Goal: Information Seeking & Learning: Learn about a topic

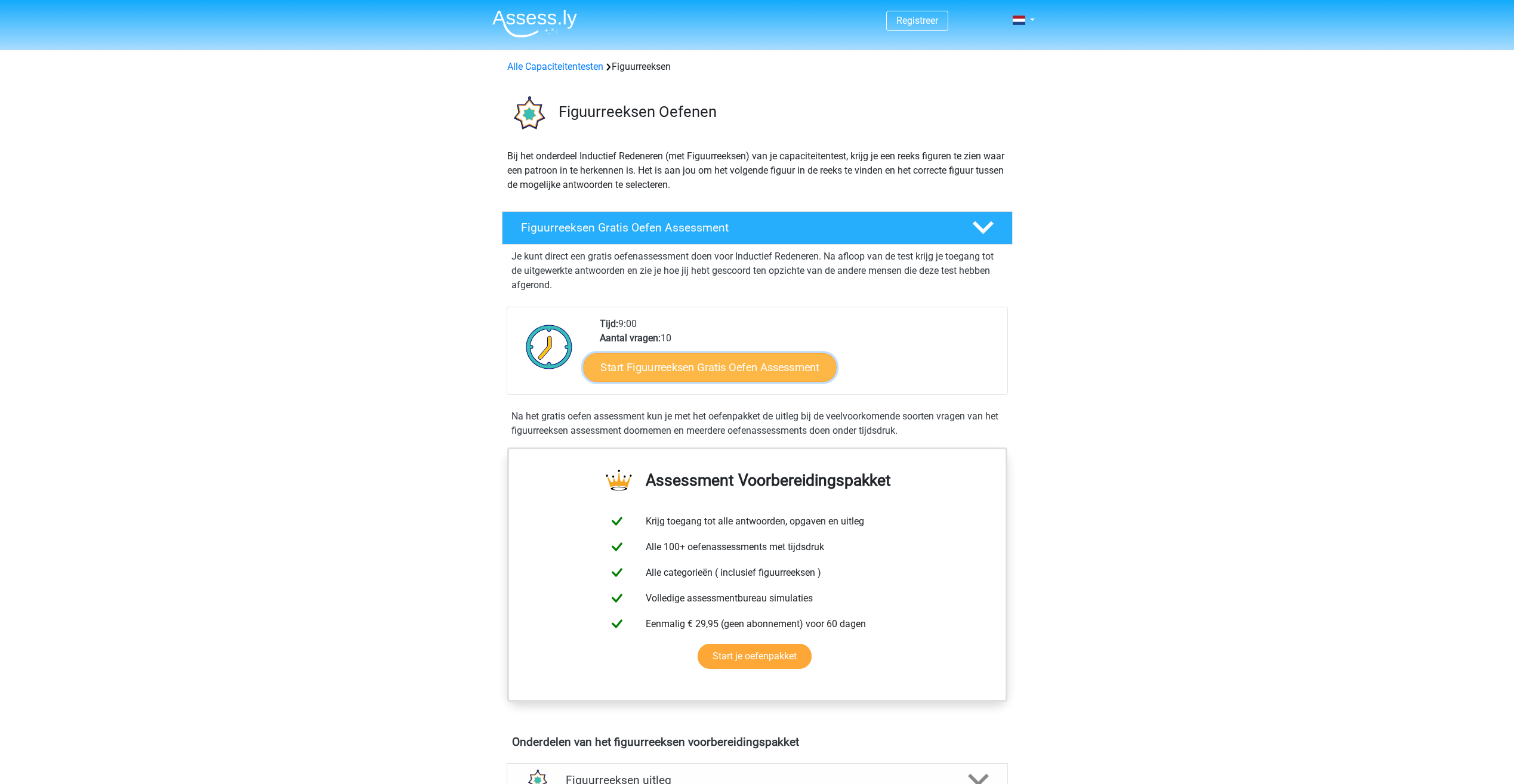
click at [654, 372] on link "Start Figuurreeksen Gratis Oefen Assessment" at bounding box center [709, 367] width 253 height 28
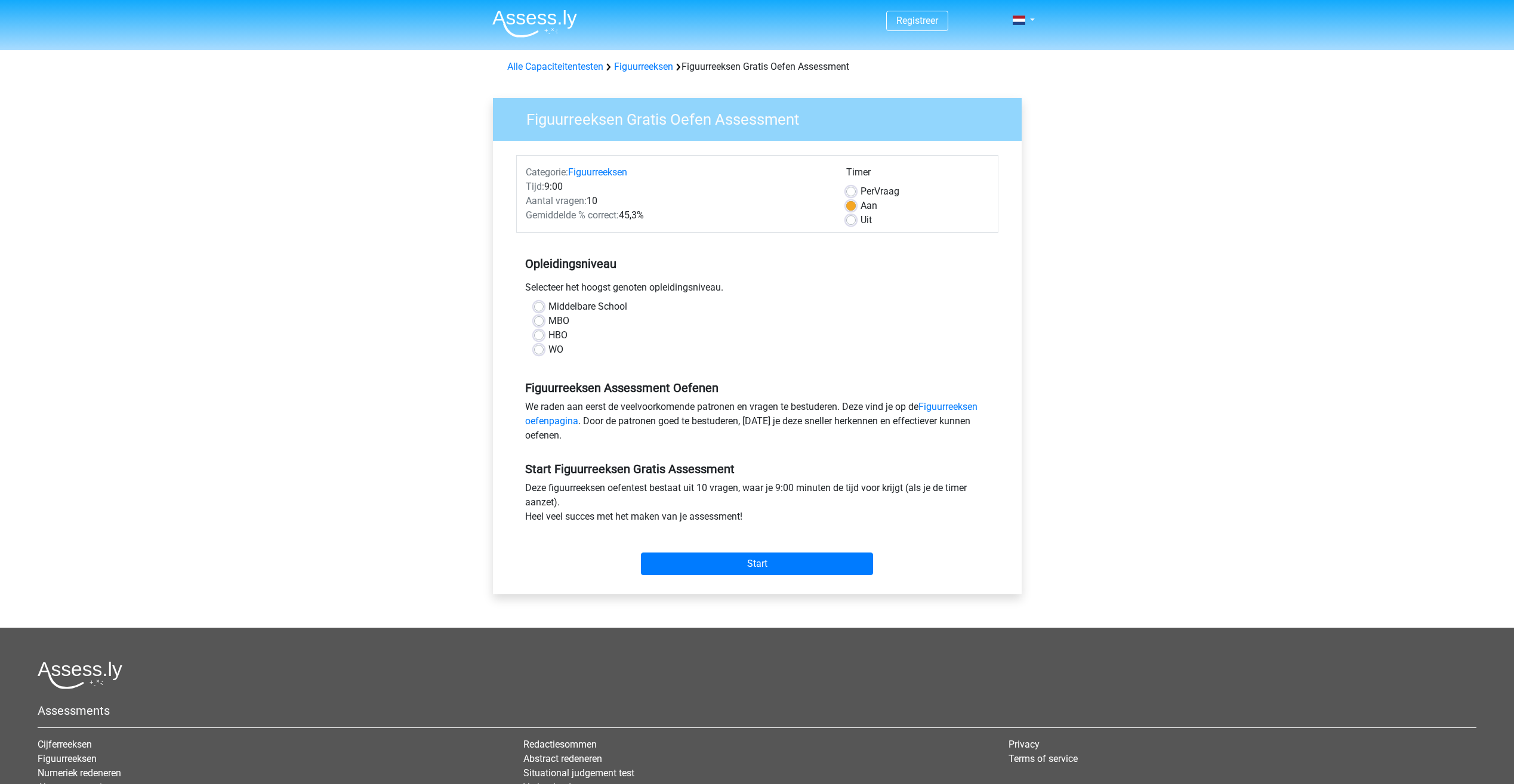
click at [548, 353] on label "WO" at bounding box center [555, 349] width 15 height 14
click at [544, 353] on input "WO" at bounding box center [538, 348] width 9 height 12
radio input "true"
click at [729, 566] on input "Start" at bounding box center [757, 564] width 232 height 23
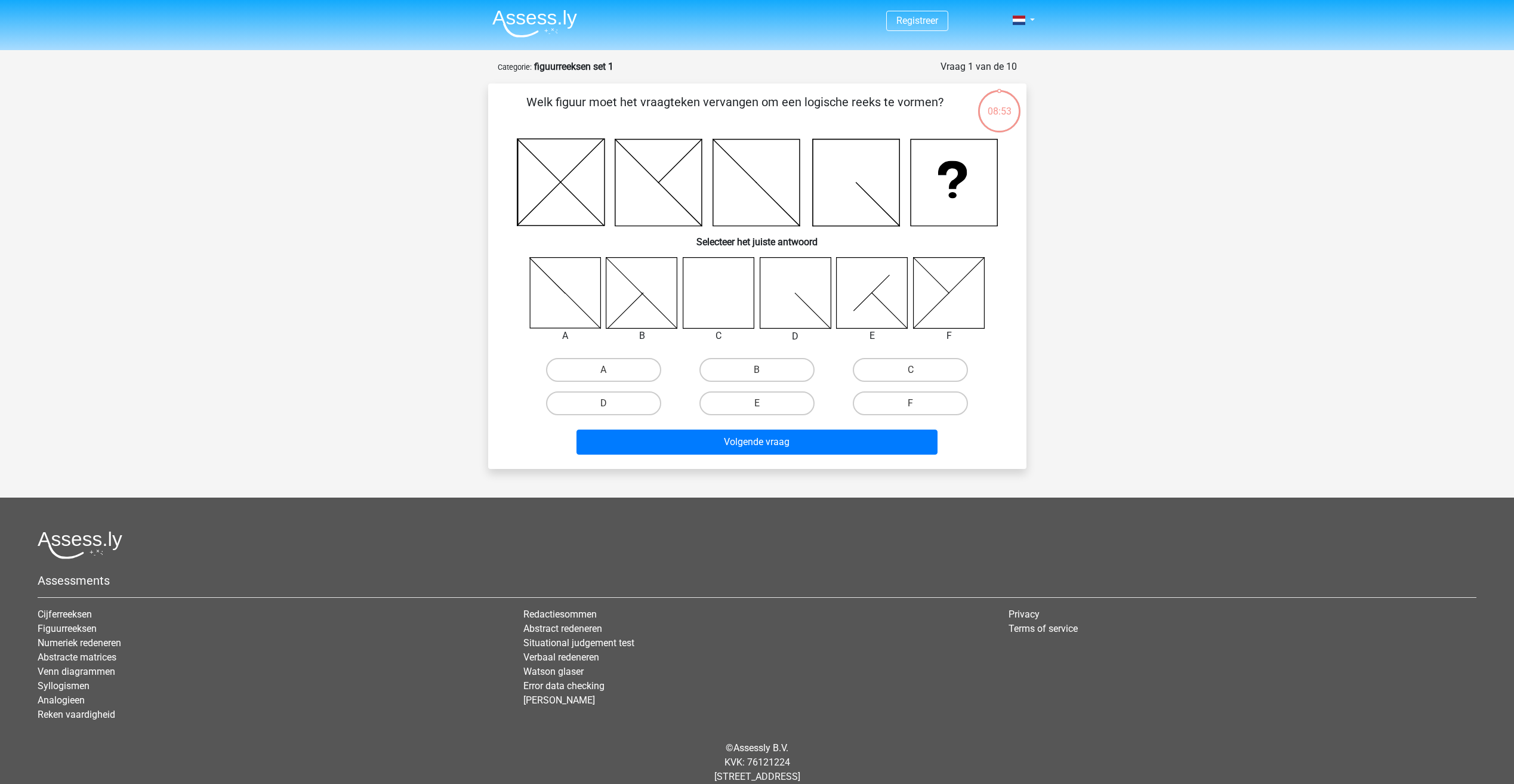
click at [715, 300] on icon at bounding box center [718, 293] width 71 height 71
click at [917, 366] on label "C" at bounding box center [910, 370] width 115 height 24
click at [917, 370] on input "C" at bounding box center [914, 374] width 8 height 8
radio input "true"
click at [834, 450] on button "Volgende vraag" at bounding box center [757, 442] width 361 height 25
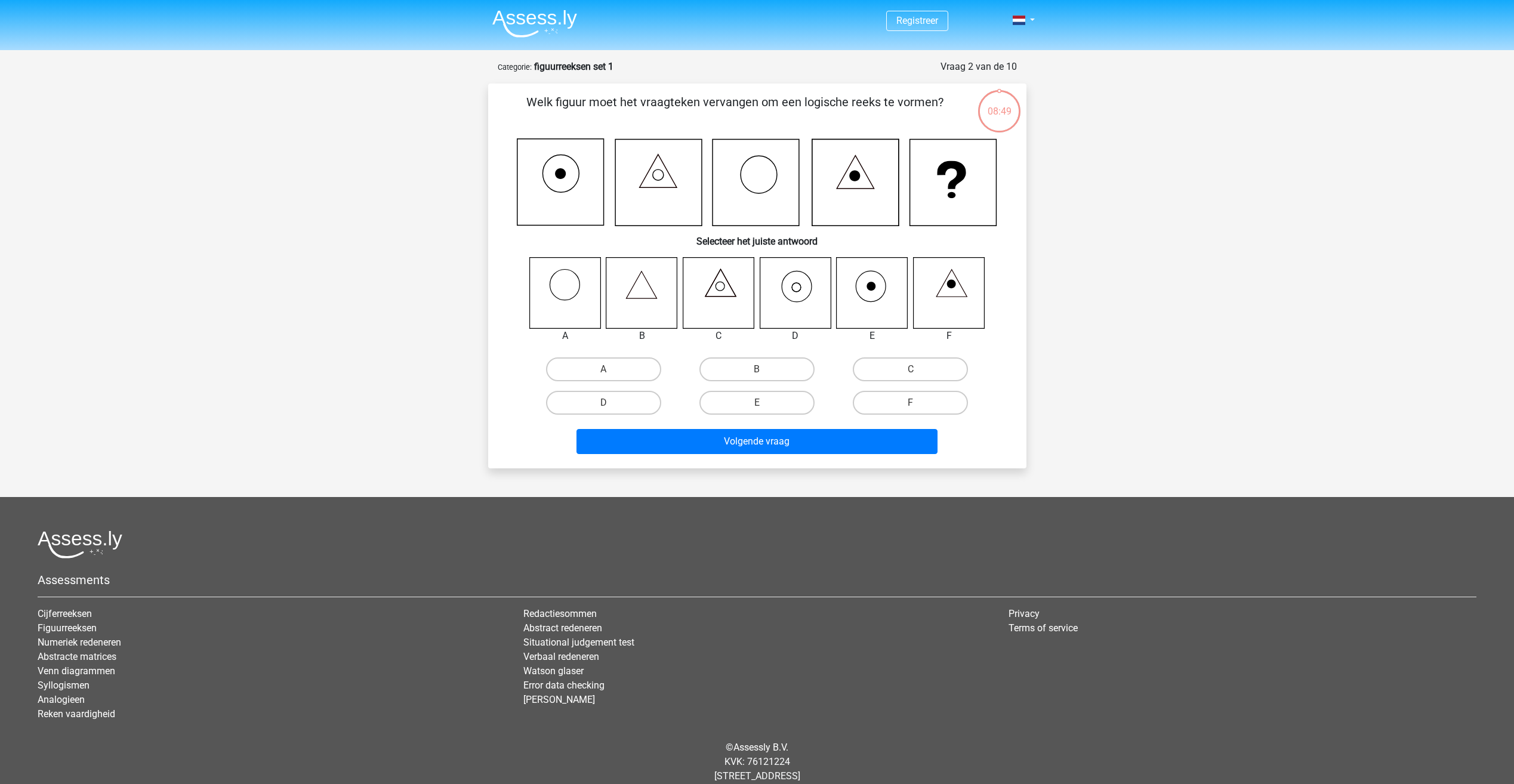
scroll to position [28, 0]
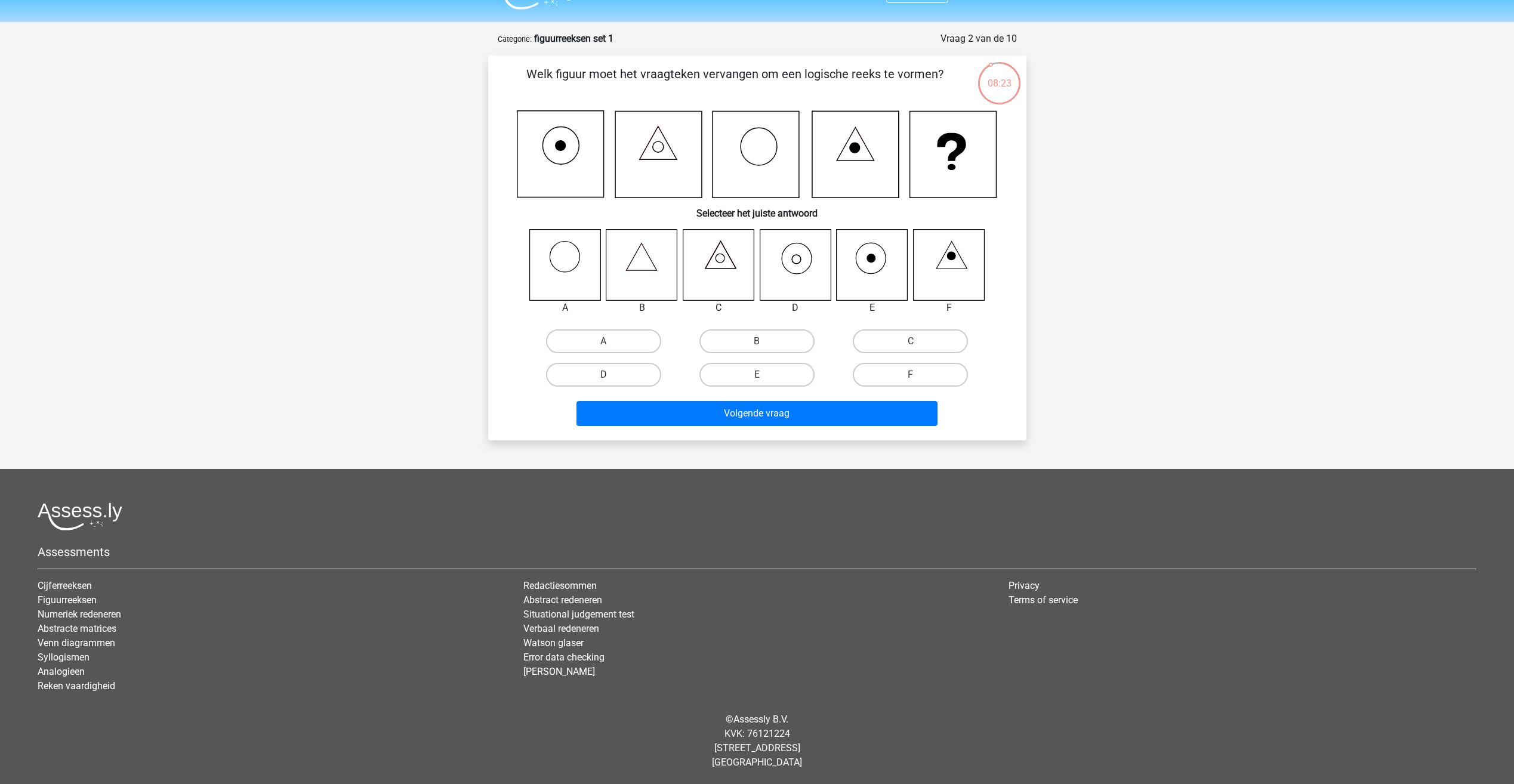
drag, startPoint x: 790, startPoint y: 263, endPoint x: 787, endPoint y: 281, distance: 18.2
click at [790, 263] on icon at bounding box center [795, 265] width 71 height 71
click at [624, 374] on label "D" at bounding box center [604, 375] width 115 height 24
click at [611, 375] on input "D" at bounding box center [607, 379] width 8 height 8
radio input "true"
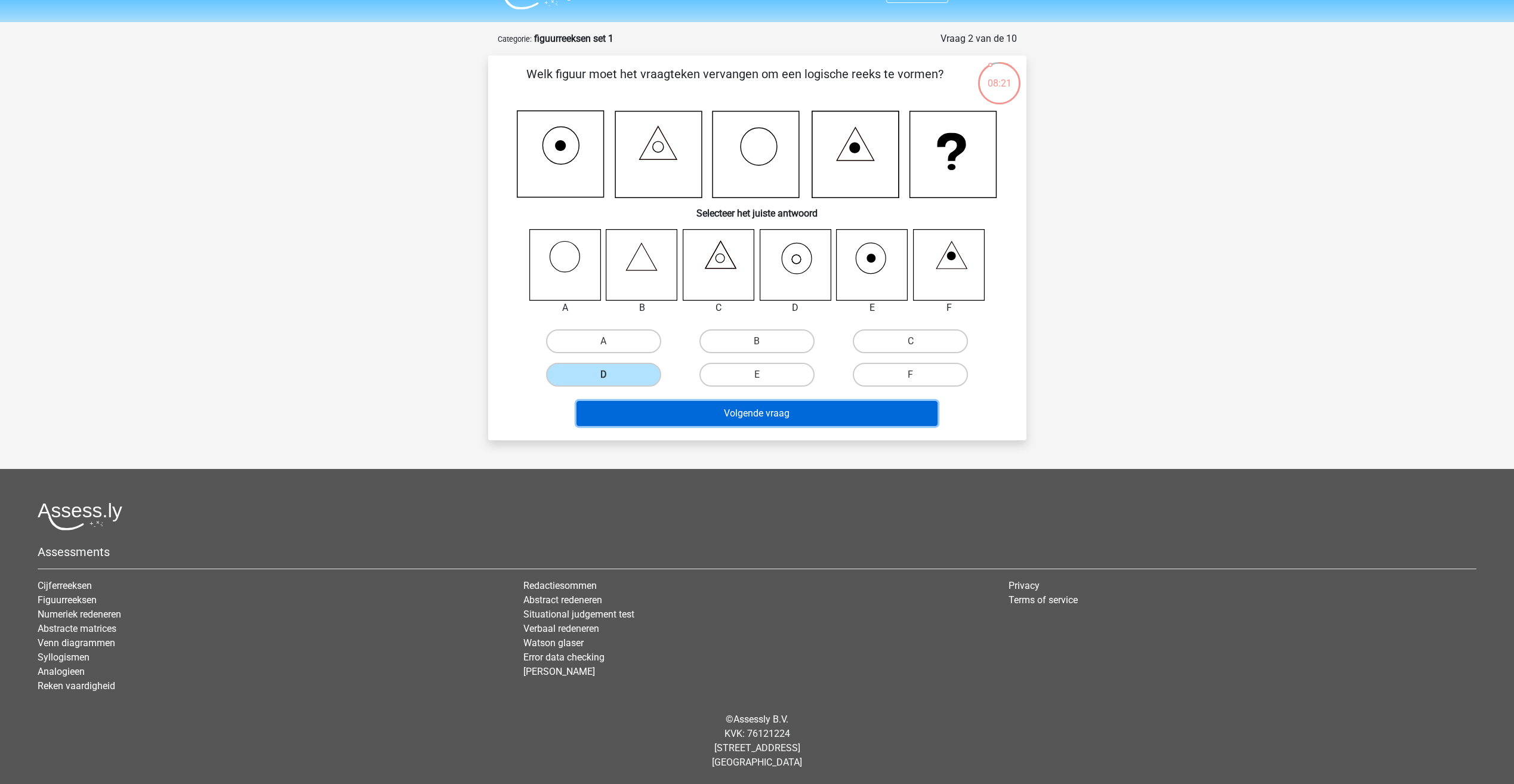
click at [657, 413] on button "Volgende vraag" at bounding box center [757, 413] width 361 height 25
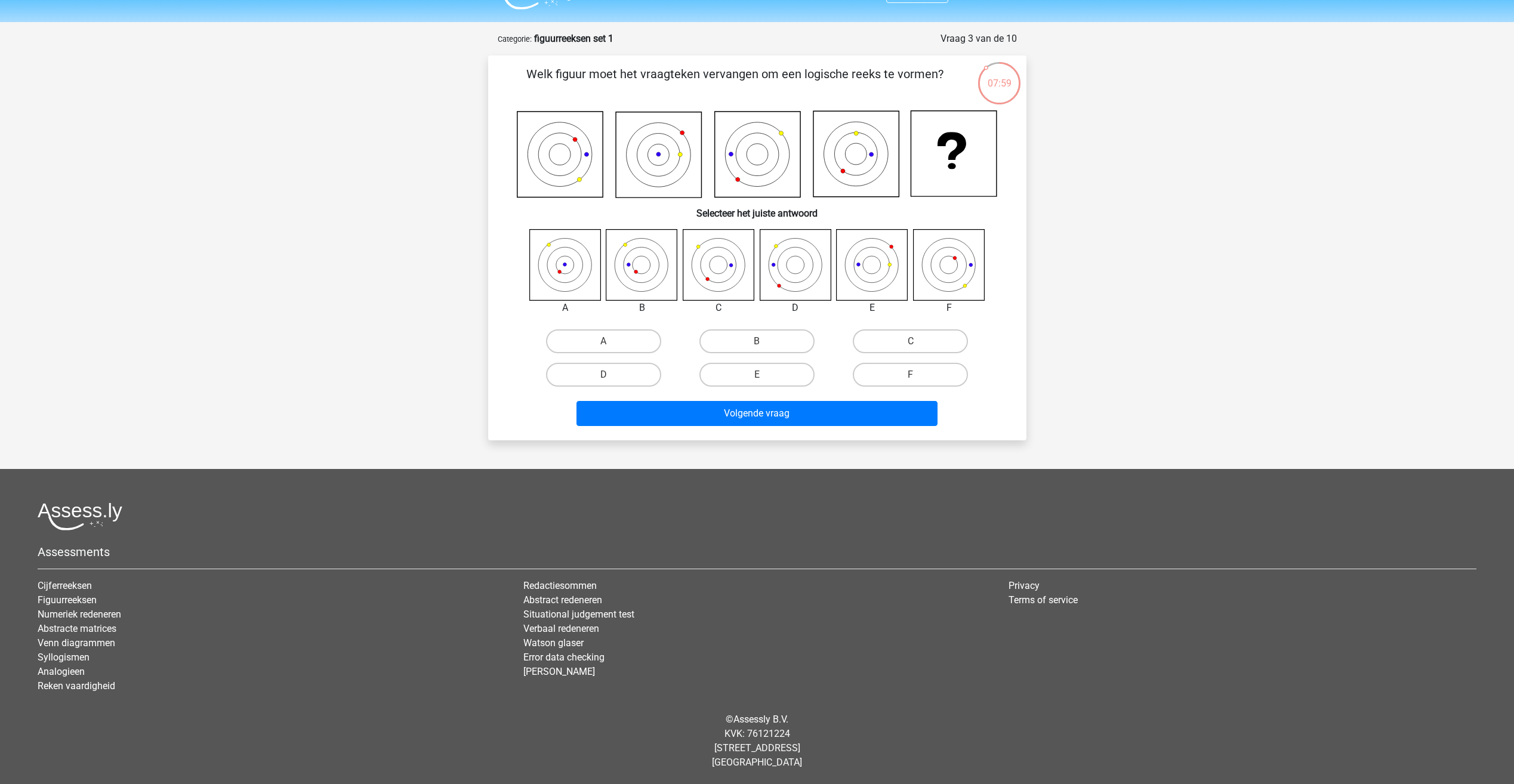
click at [640, 273] on icon at bounding box center [642, 265] width 71 height 71
click at [734, 342] on label "B" at bounding box center [757, 342] width 115 height 24
click at [757, 342] on input "B" at bounding box center [761, 345] width 8 height 8
radio input "true"
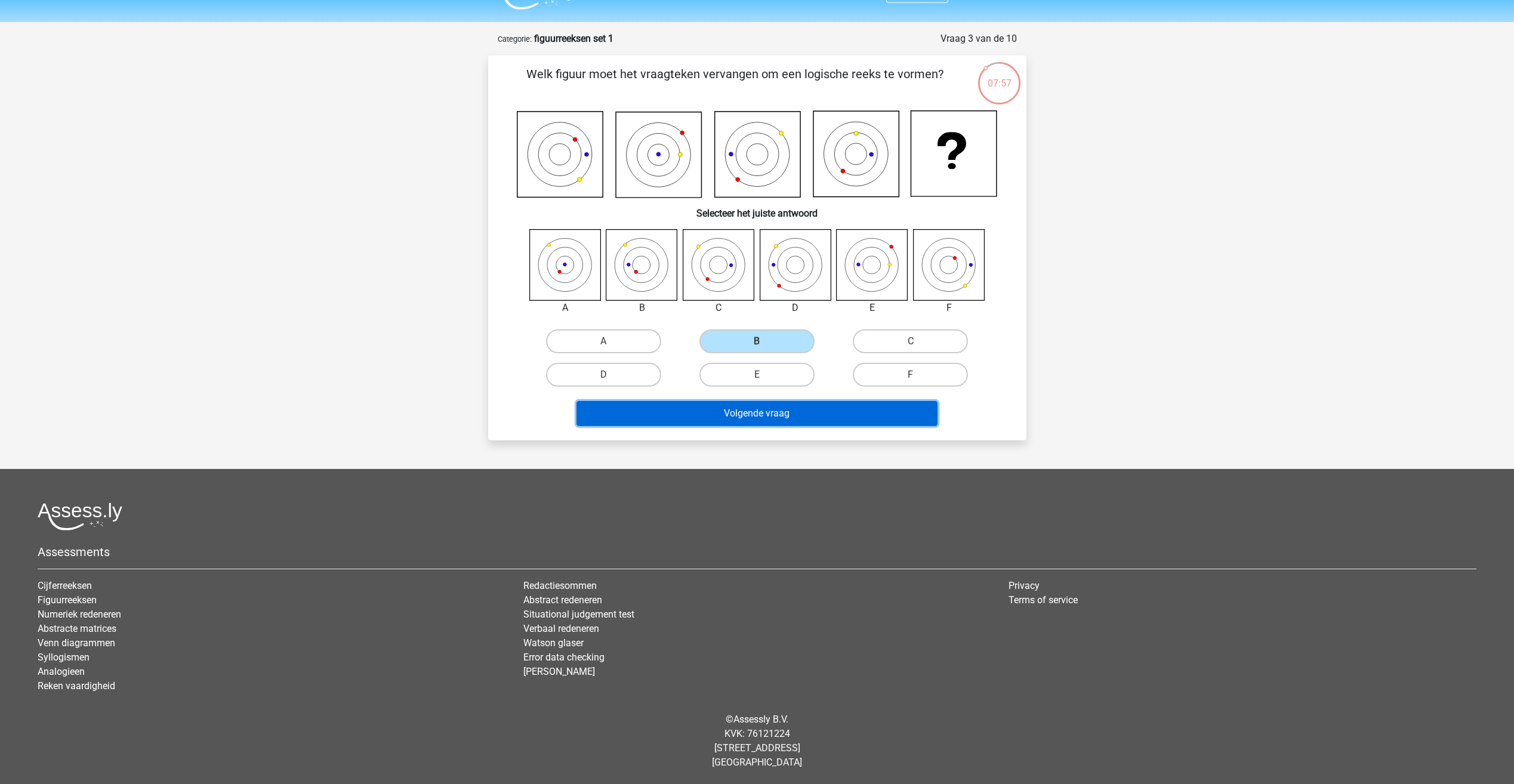
click at [741, 412] on button "Volgende vraag" at bounding box center [757, 413] width 361 height 25
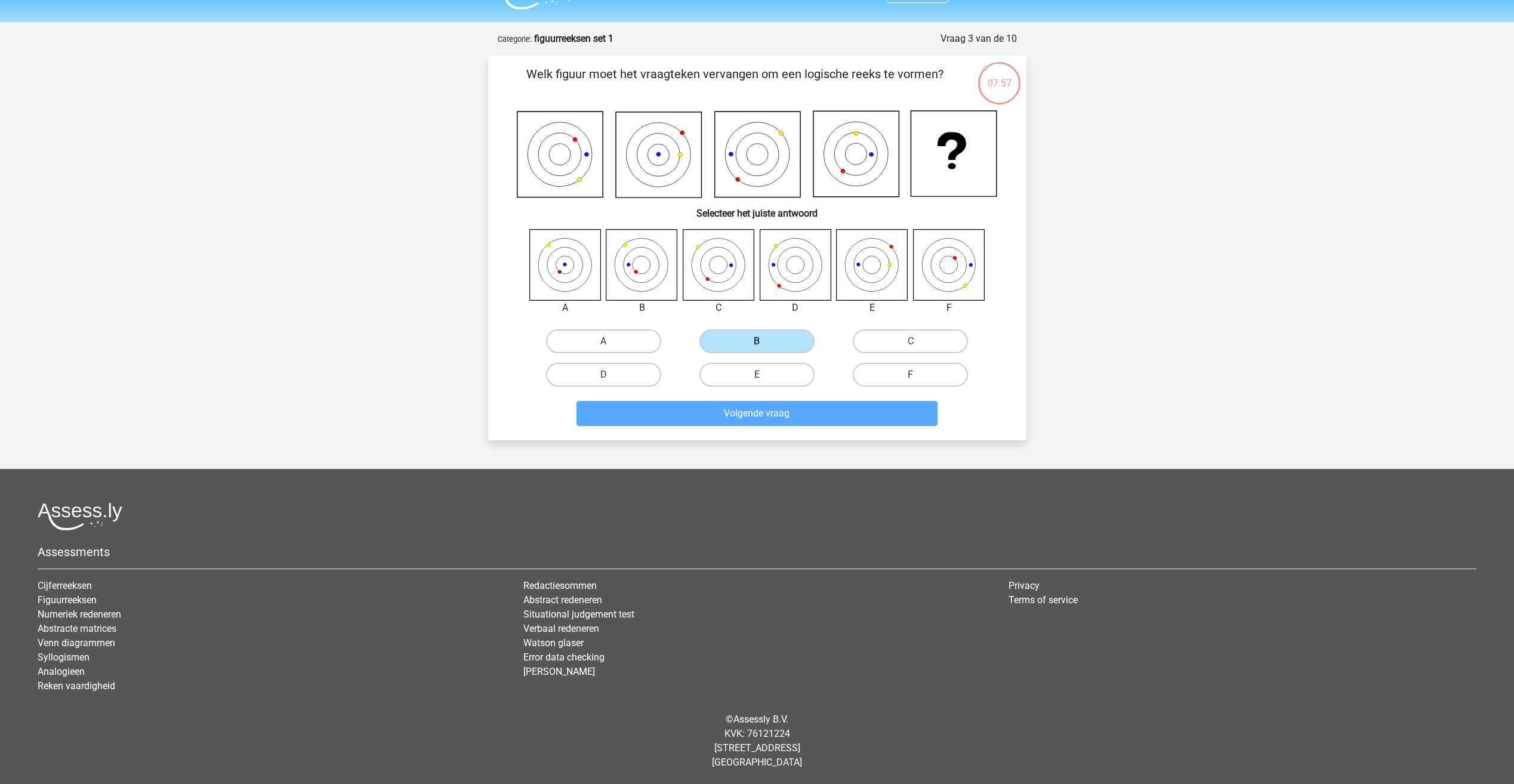
scroll to position [13, 0]
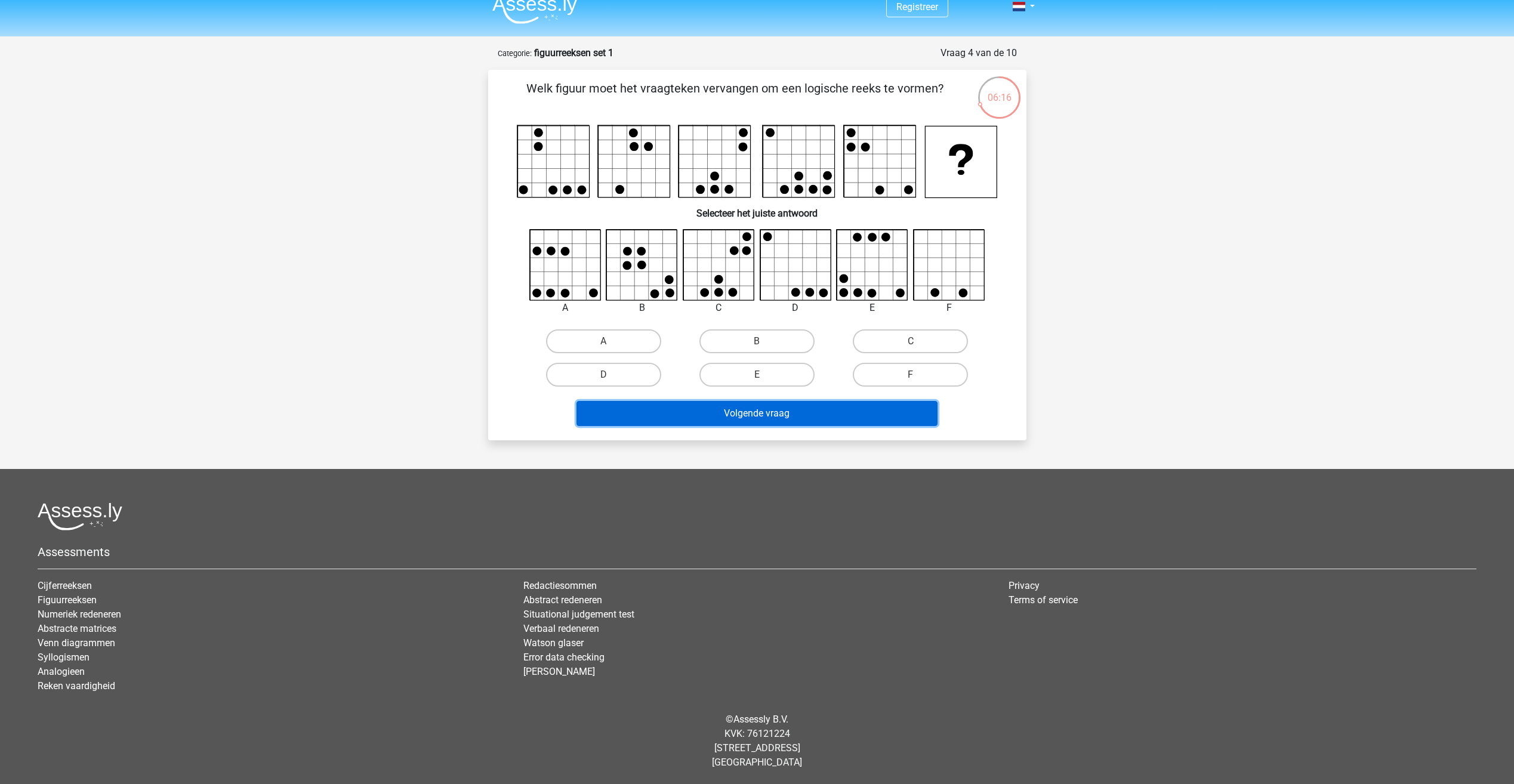
click at [729, 416] on button "Volgende vraag" at bounding box center [757, 413] width 361 height 25
drag, startPoint x: 985, startPoint y: 337, endPoint x: 949, endPoint y: 336, distance: 36.0
click at [984, 337] on div "C" at bounding box center [910, 341] width 153 height 33
drag, startPoint x: 949, startPoint y: 336, endPoint x: 936, endPoint y: 379, distance: 44.9
click at [949, 337] on label "C" at bounding box center [910, 342] width 115 height 24
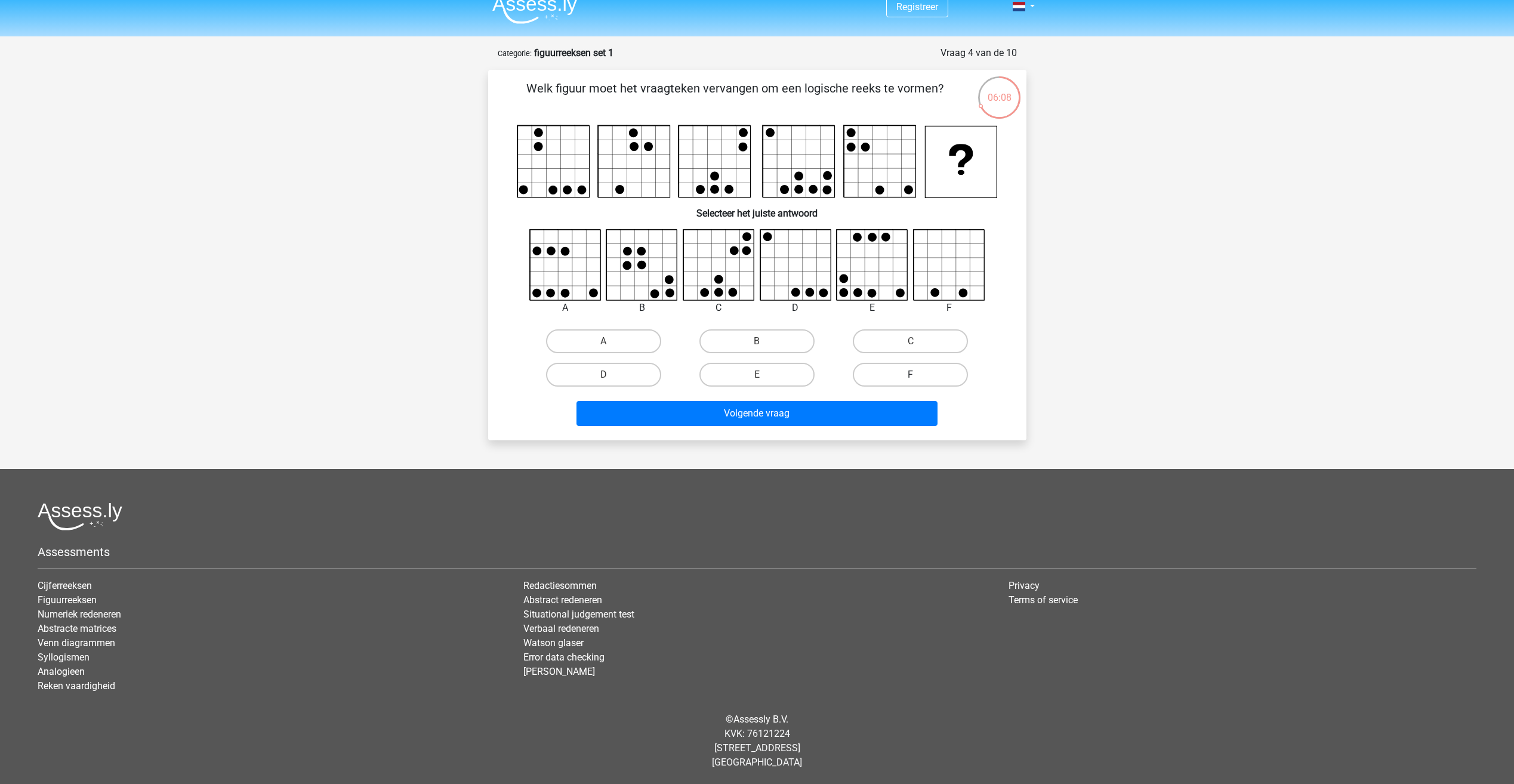
click at [918, 342] on input "C" at bounding box center [914, 345] width 8 height 8
radio input "true"
drag, startPoint x: 886, startPoint y: 430, endPoint x: 883, endPoint y: 424, distance: 6.7
click at [886, 429] on div "Volgende vraag" at bounding box center [757, 416] width 461 height 30
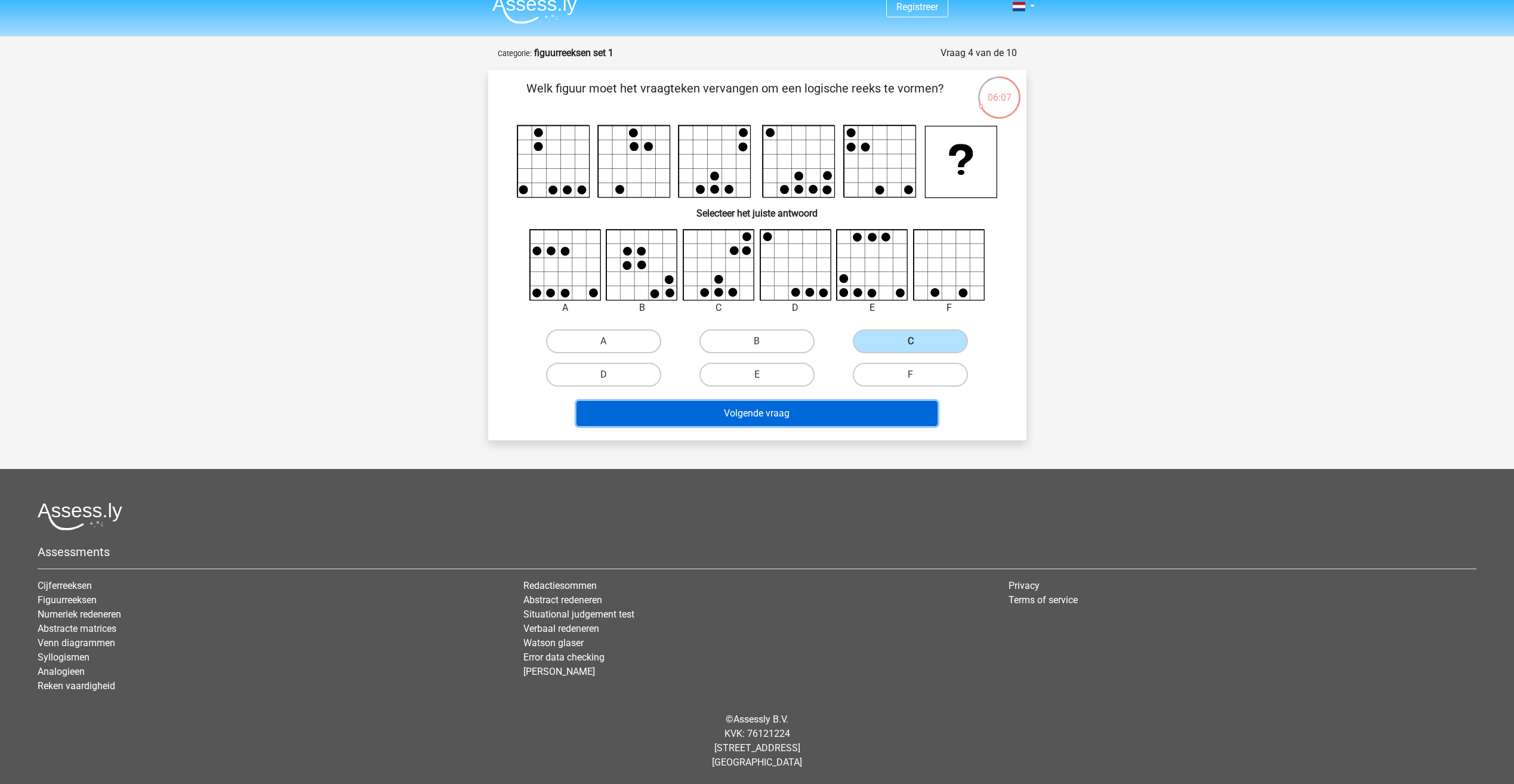
click at [882, 424] on button "Volgende vraag" at bounding box center [757, 413] width 361 height 25
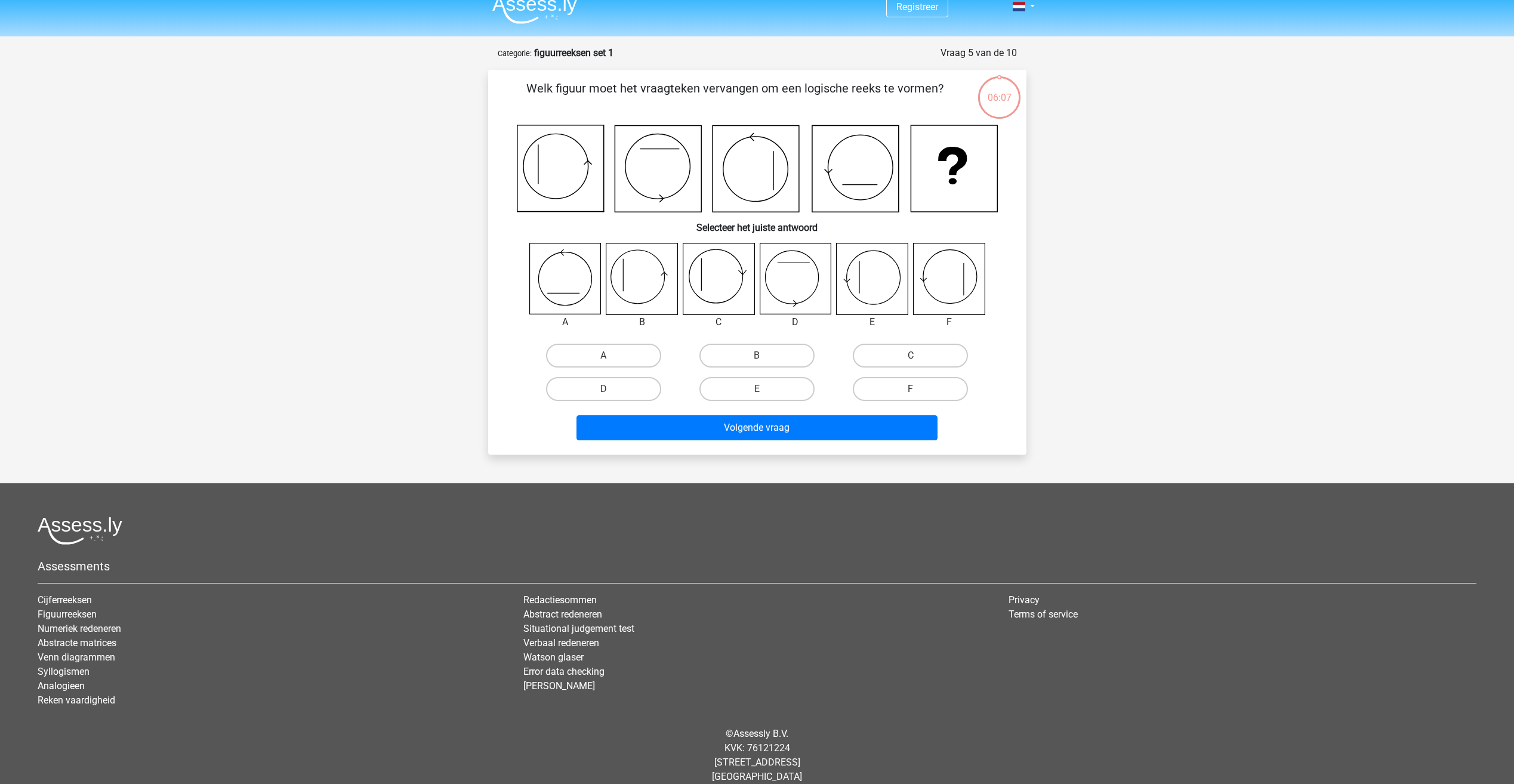
scroll to position [28, 0]
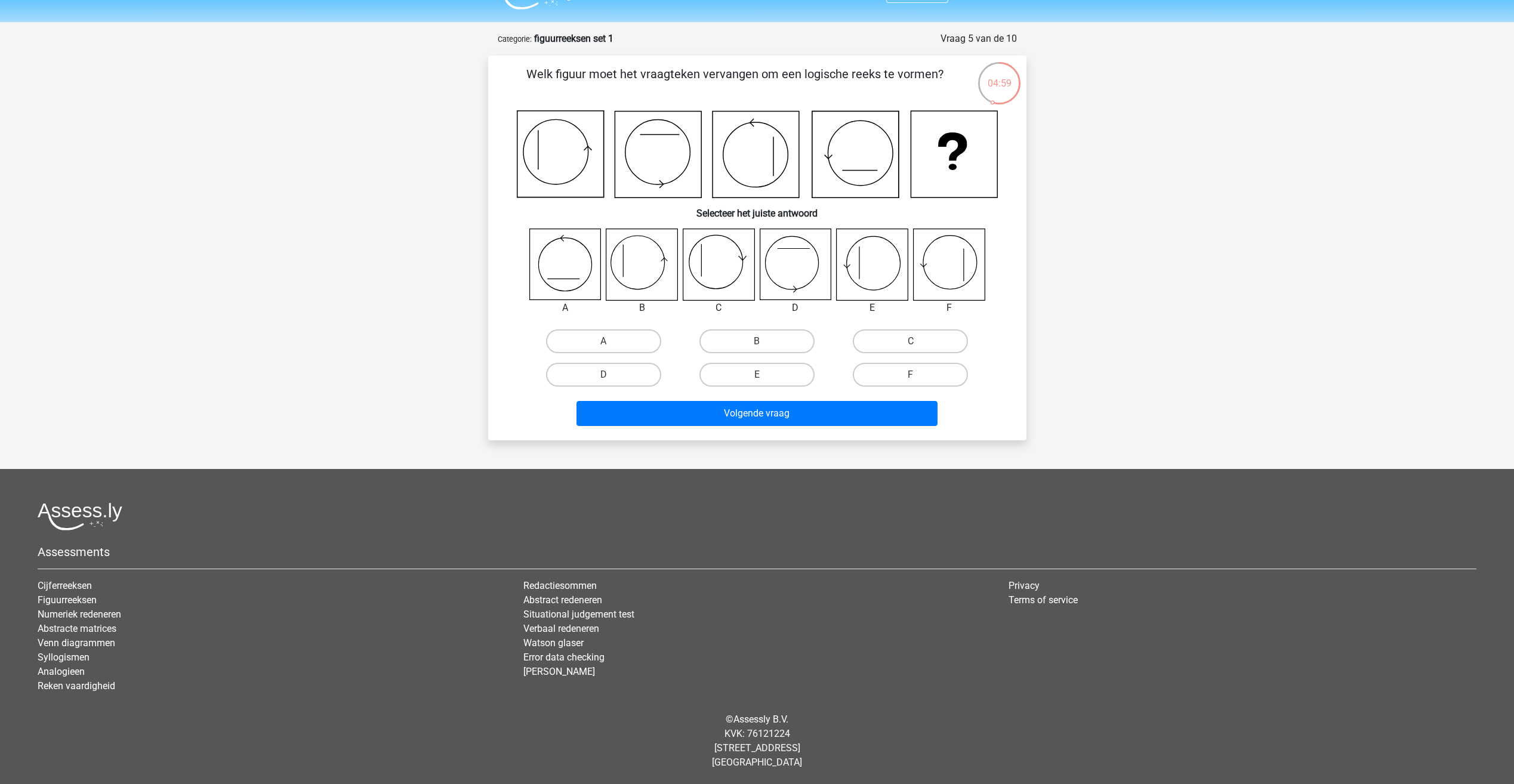
click at [650, 256] on icon at bounding box center [642, 265] width 71 height 71
click at [748, 337] on label "B" at bounding box center [757, 342] width 115 height 24
click at [757, 342] on input "B" at bounding box center [761, 345] width 8 height 8
radio input "true"
click at [763, 401] on div "Volgende vraag" at bounding box center [757, 410] width 500 height 39
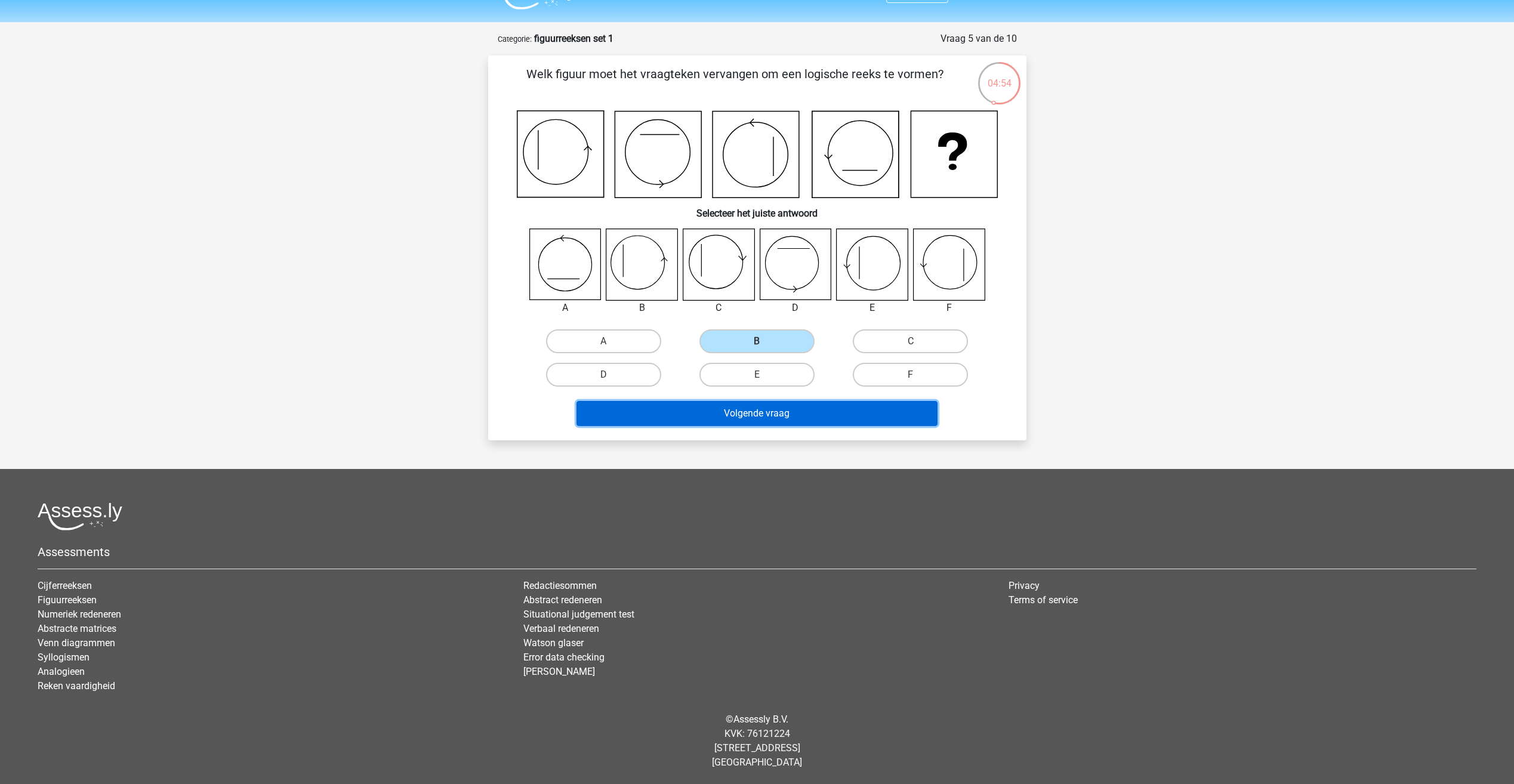
click at [798, 405] on button "Volgende vraag" at bounding box center [757, 413] width 361 height 25
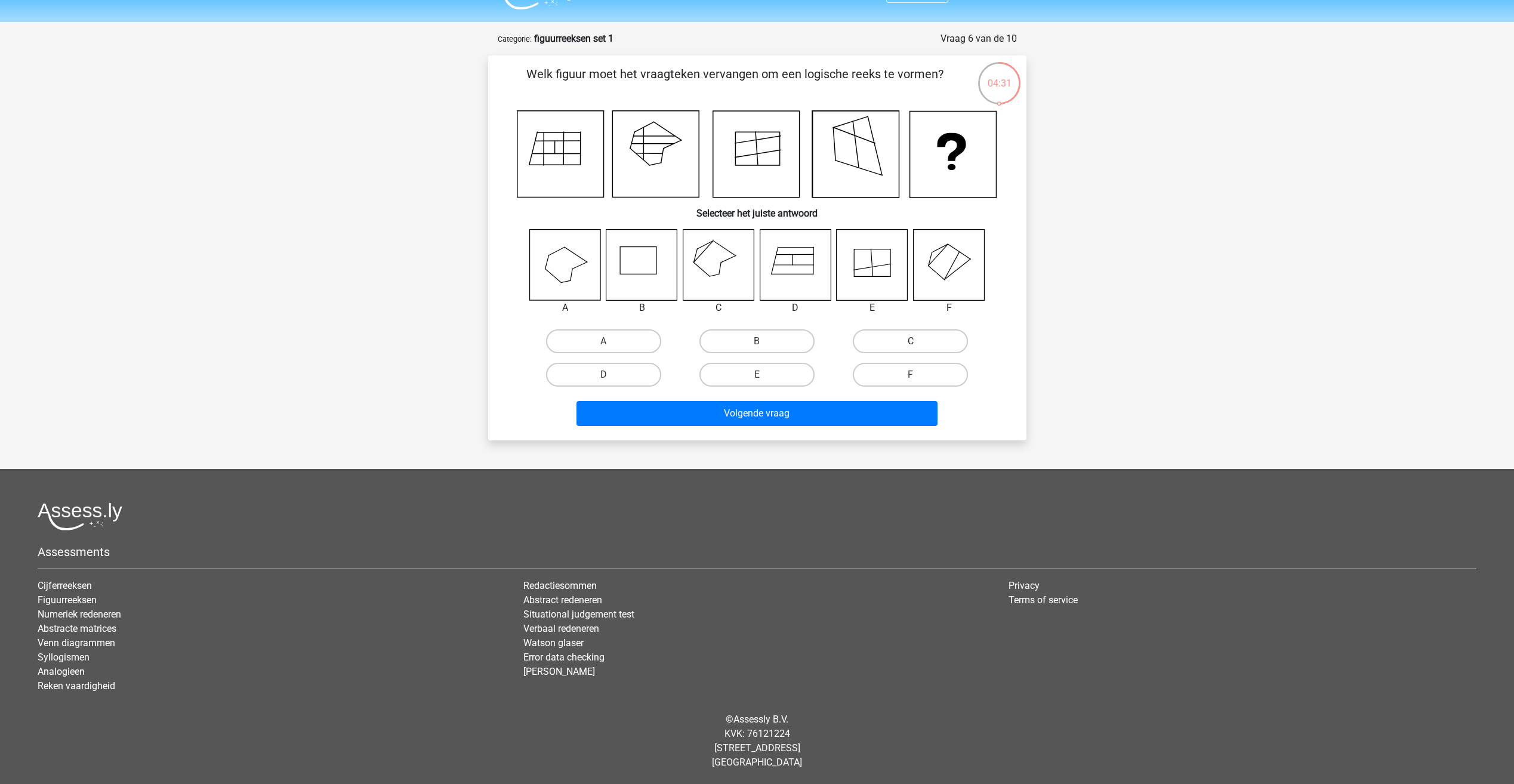
click at [886, 342] on label "C" at bounding box center [910, 342] width 115 height 24
click at [910, 342] on input "C" at bounding box center [914, 345] width 8 height 8
radio input "true"
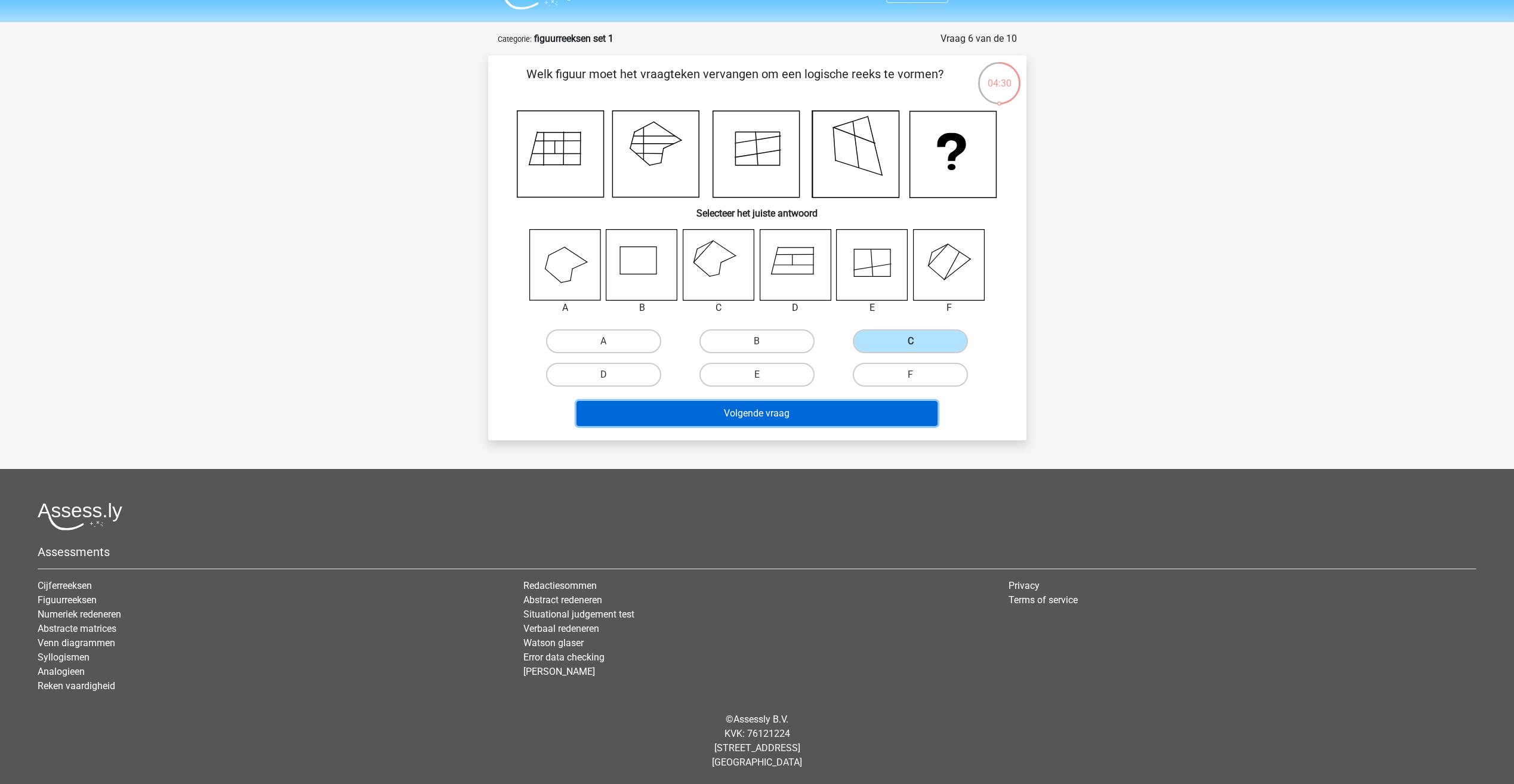
click at [830, 413] on button "Volgende vraag" at bounding box center [757, 413] width 361 height 25
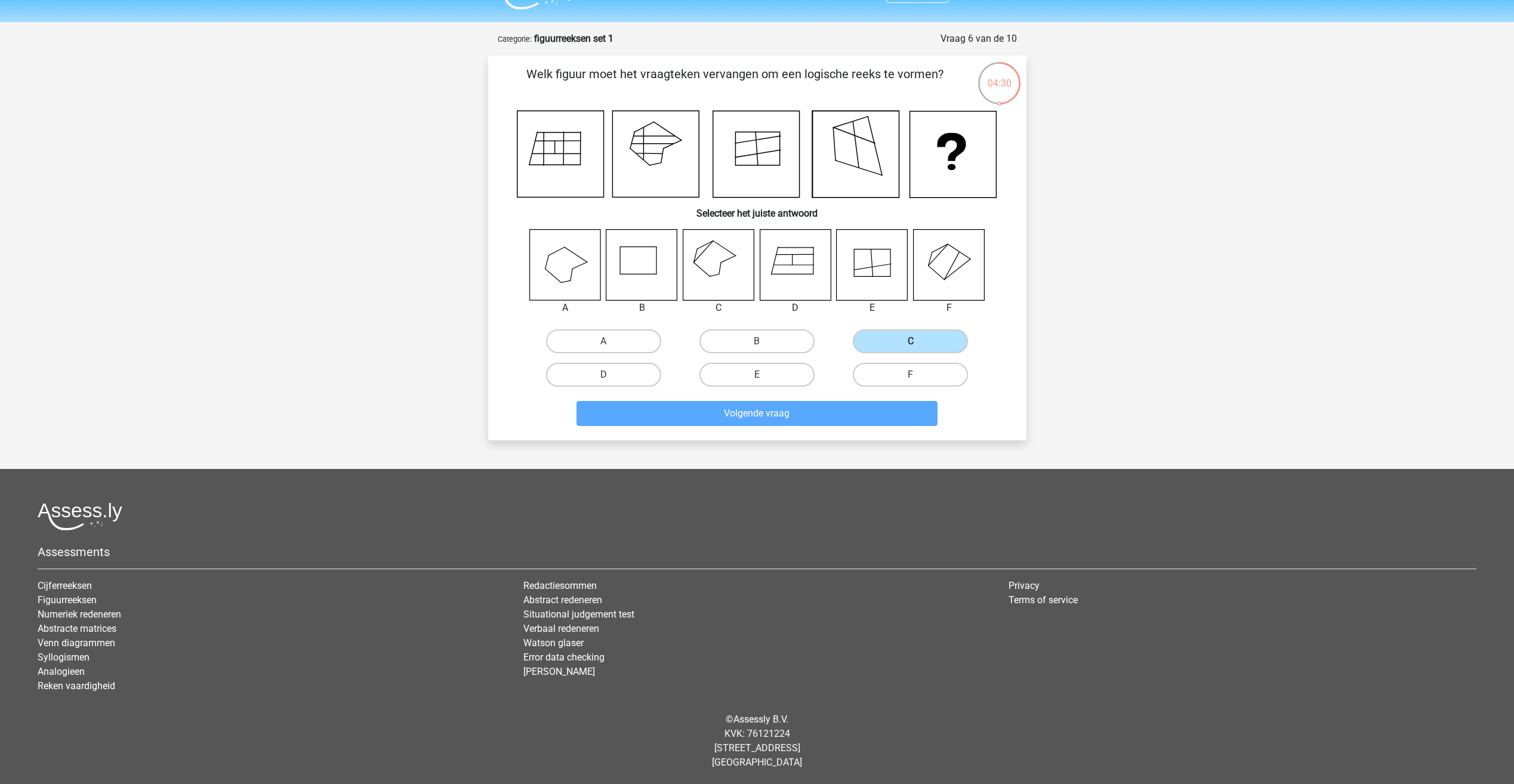
scroll to position [30, 0]
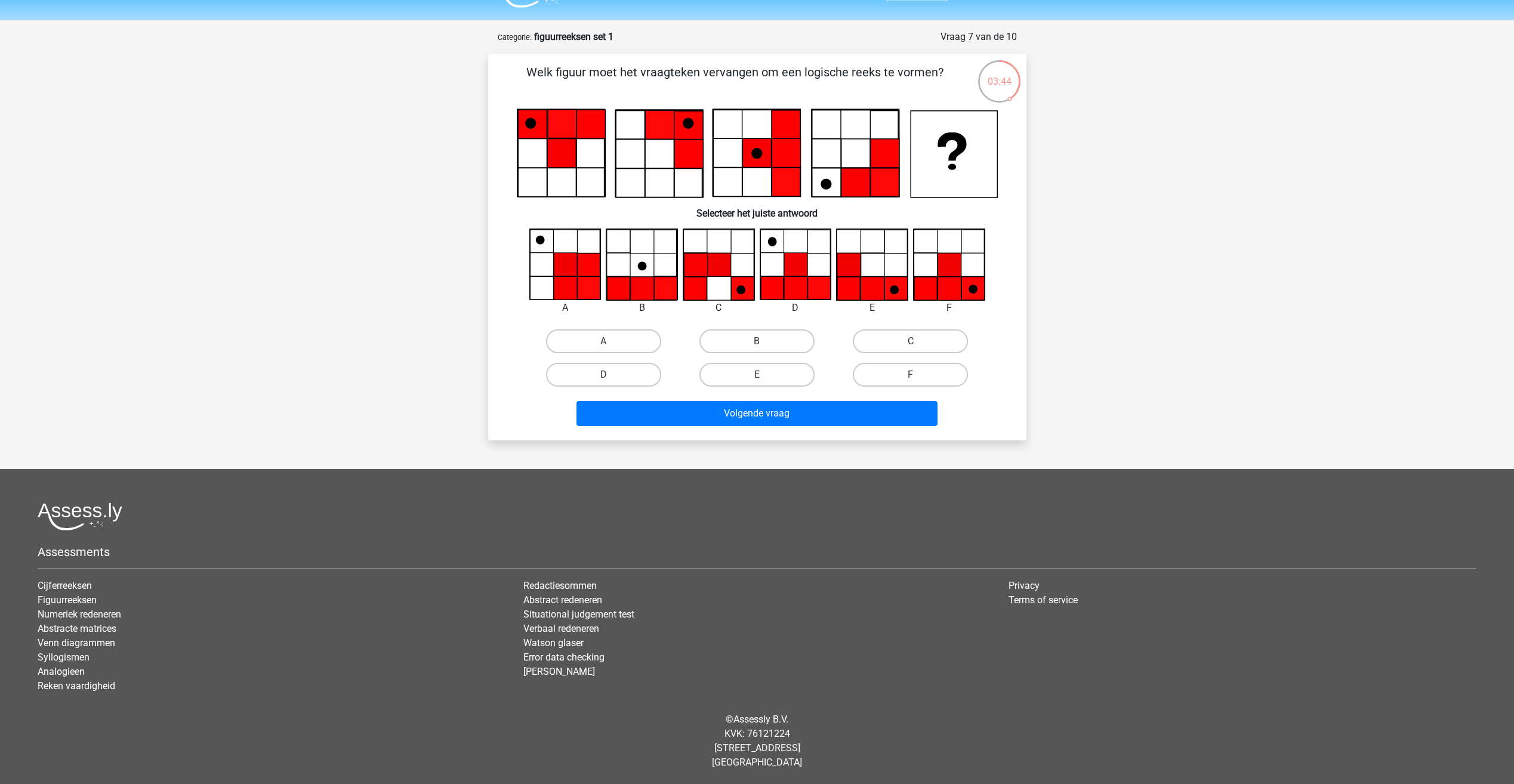
drag, startPoint x: 604, startPoint y: 379, endPoint x: 622, endPoint y: 396, distance: 24.8
click at [604, 379] on input "D" at bounding box center [607, 379] width 8 height 8
radio input "true"
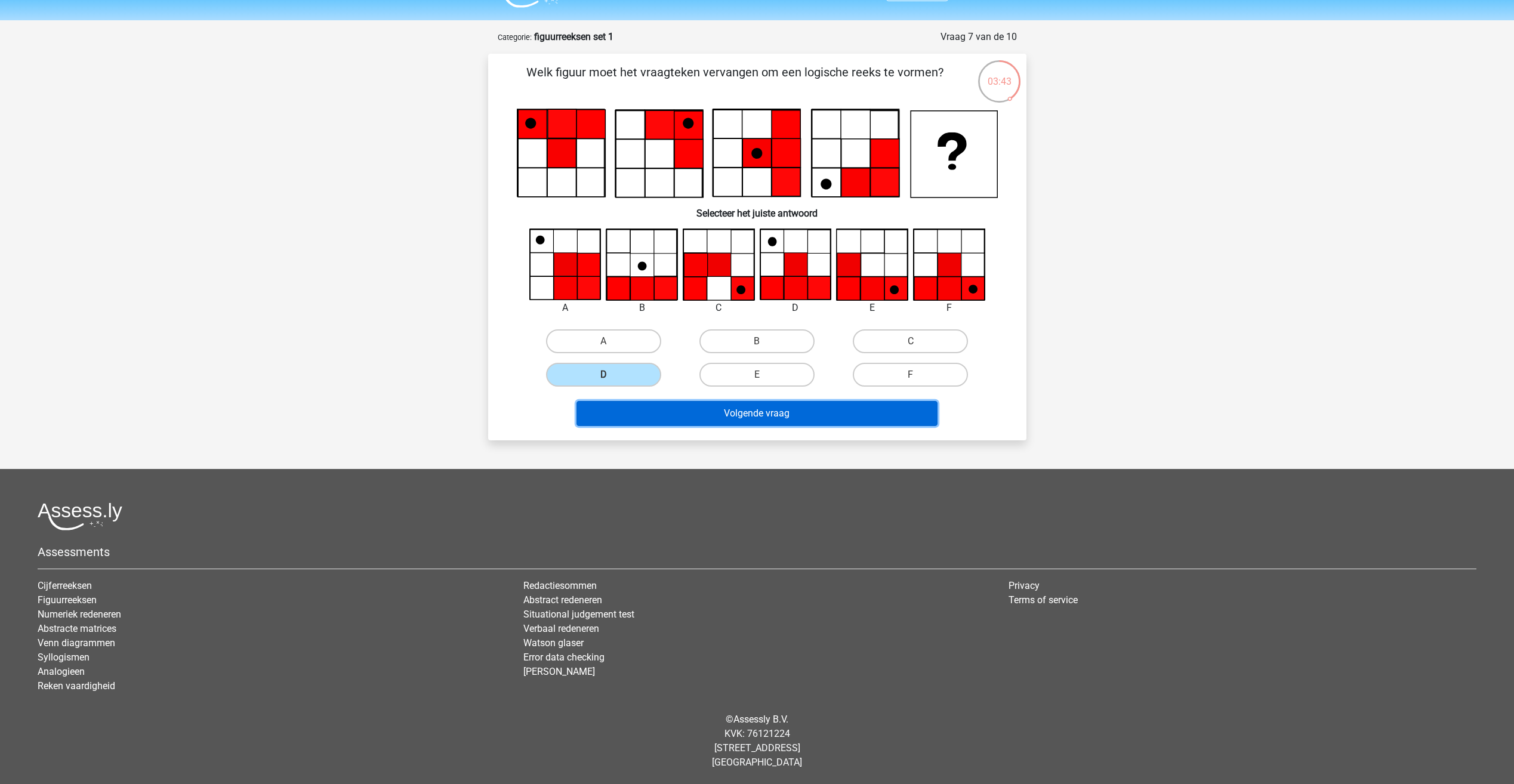
click at [653, 421] on button "Volgende vraag" at bounding box center [757, 413] width 361 height 25
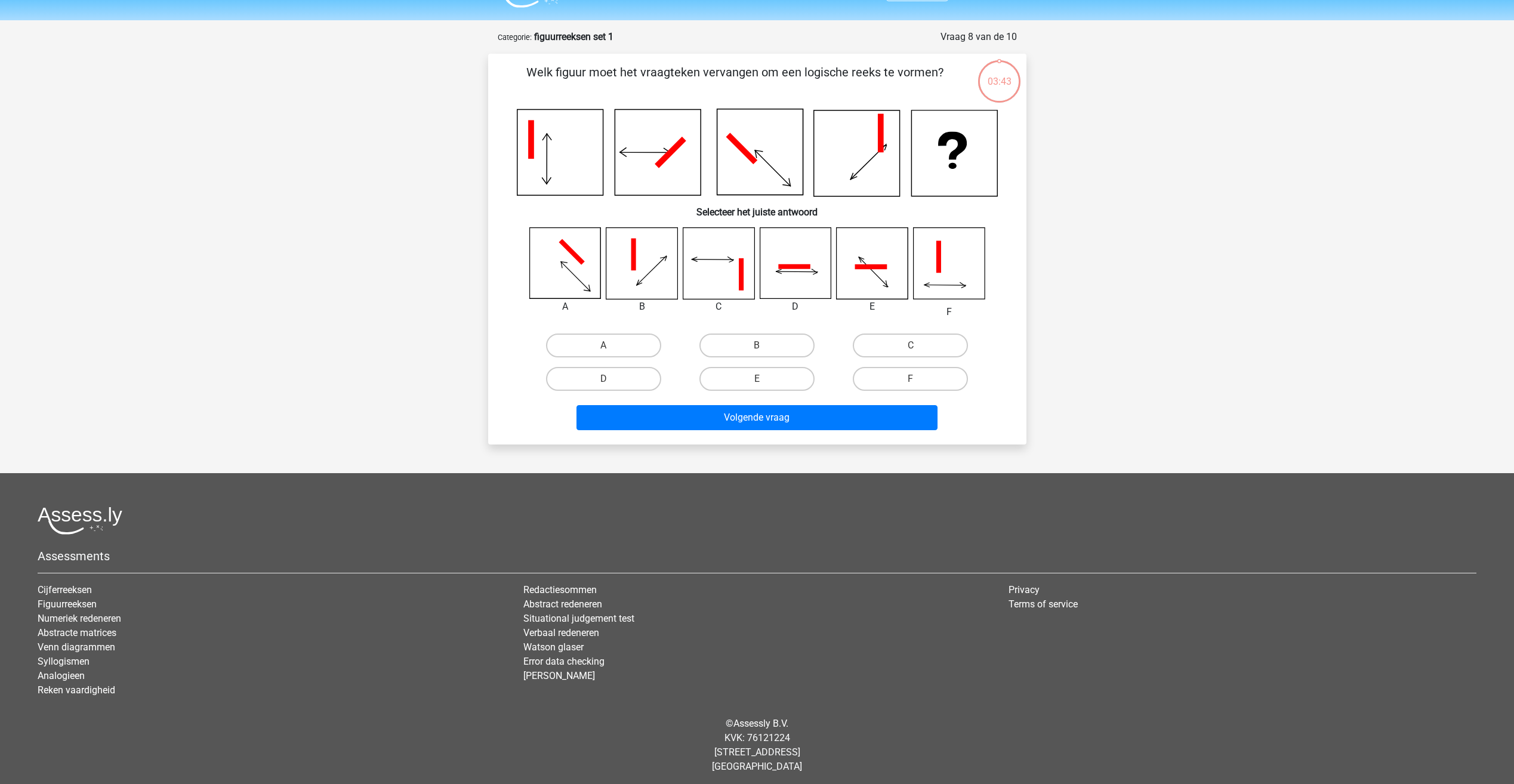
scroll to position [34, 0]
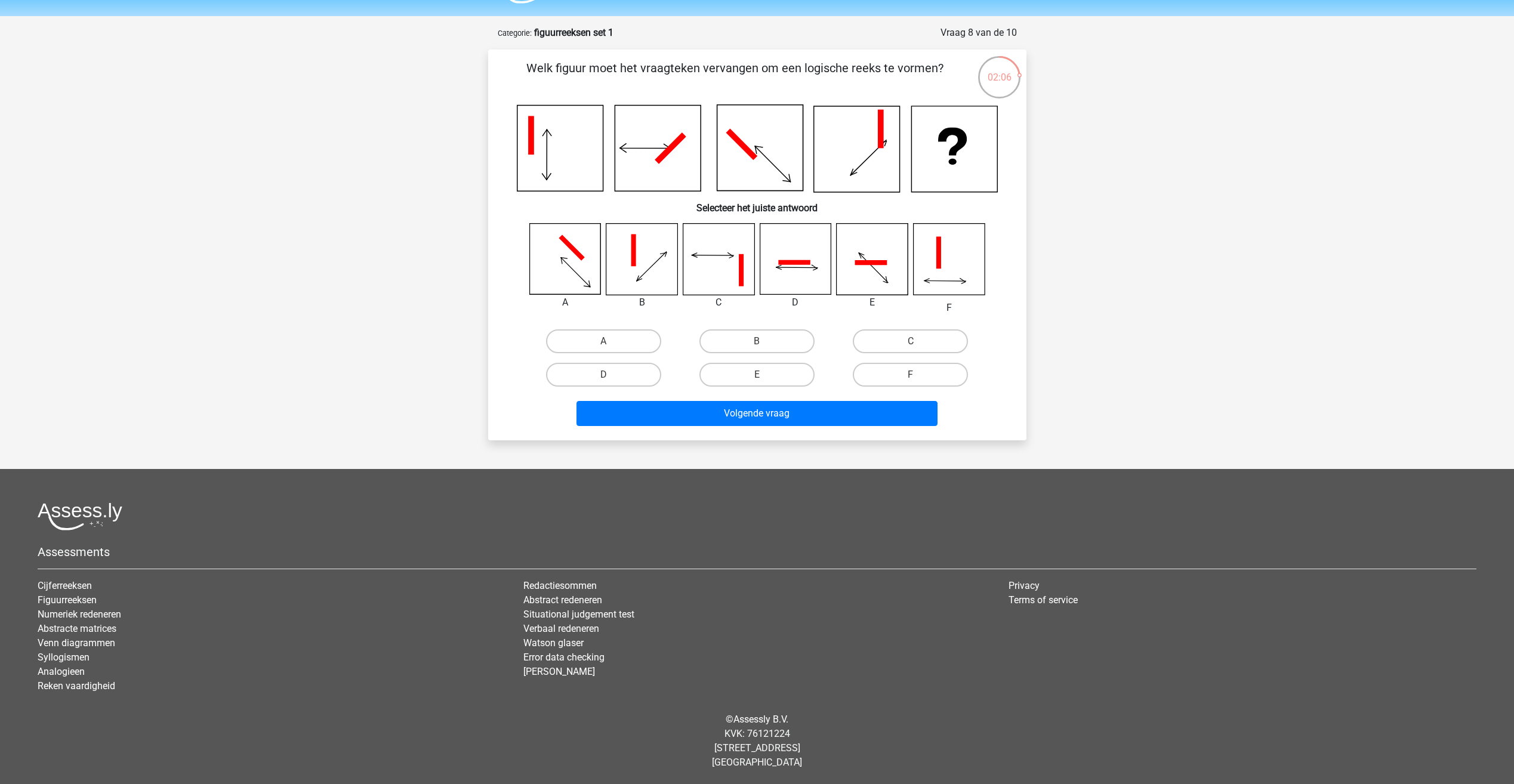
click at [557, 263] on icon at bounding box center [565, 259] width 71 height 71
click at [584, 337] on label "A" at bounding box center [604, 342] width 115 height 24
click at [604, 342] on input "A" at bounding box center [607, 345] width 8 height 8
radio input "true"
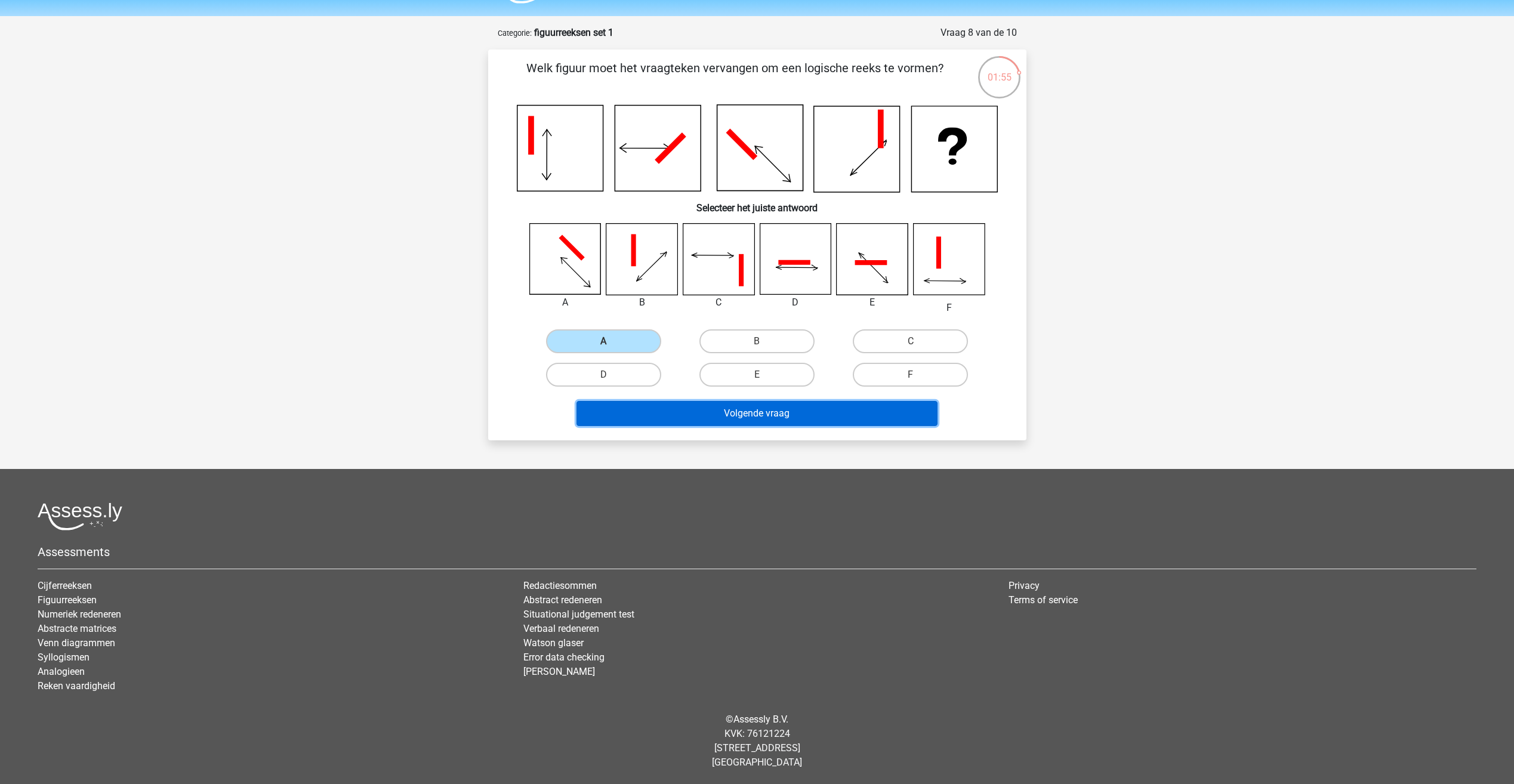
click at [739, 410] on button "Volgende vraag" at bounding box center [757, 413] width 361 height 25
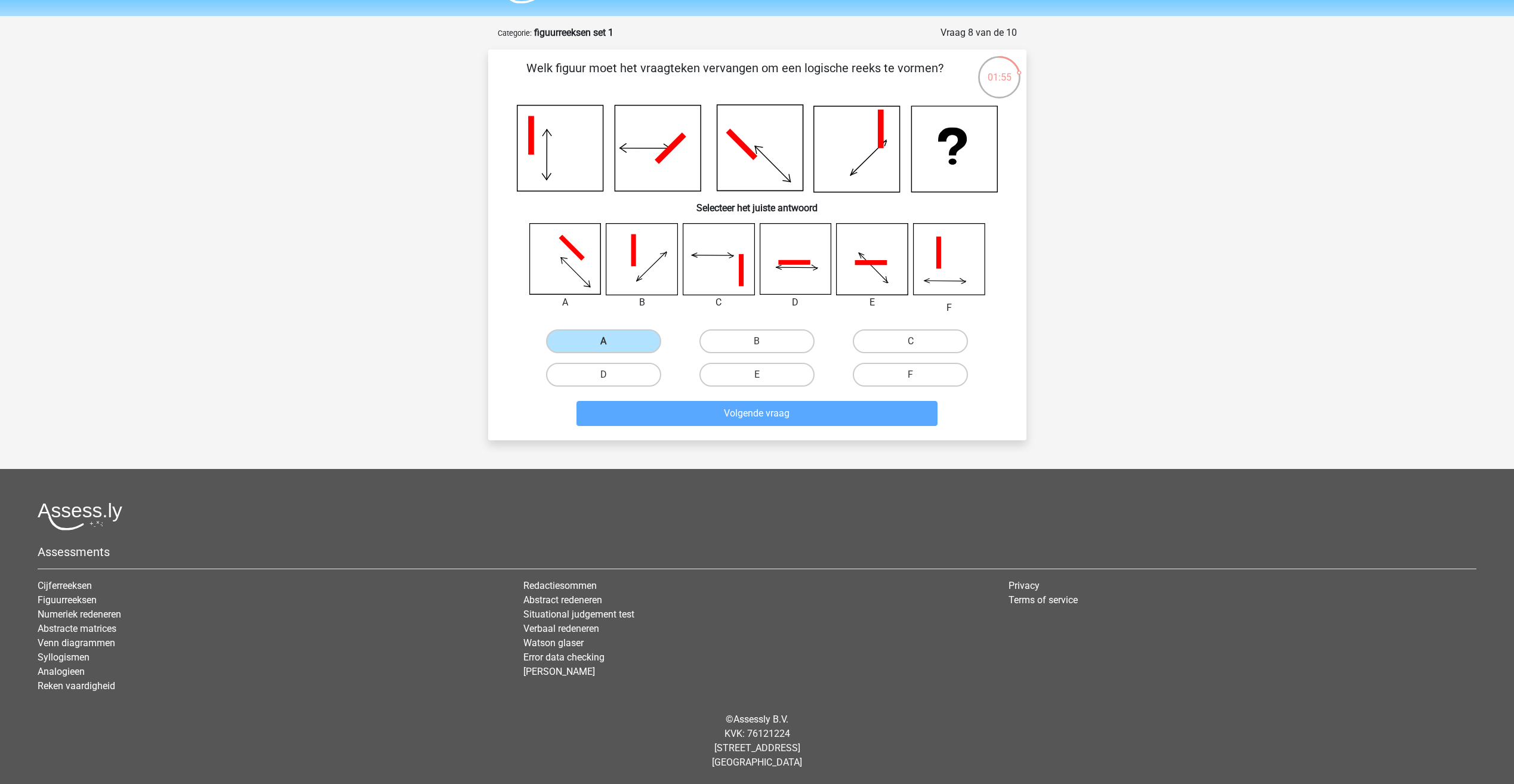
scroll to position [28, 0]
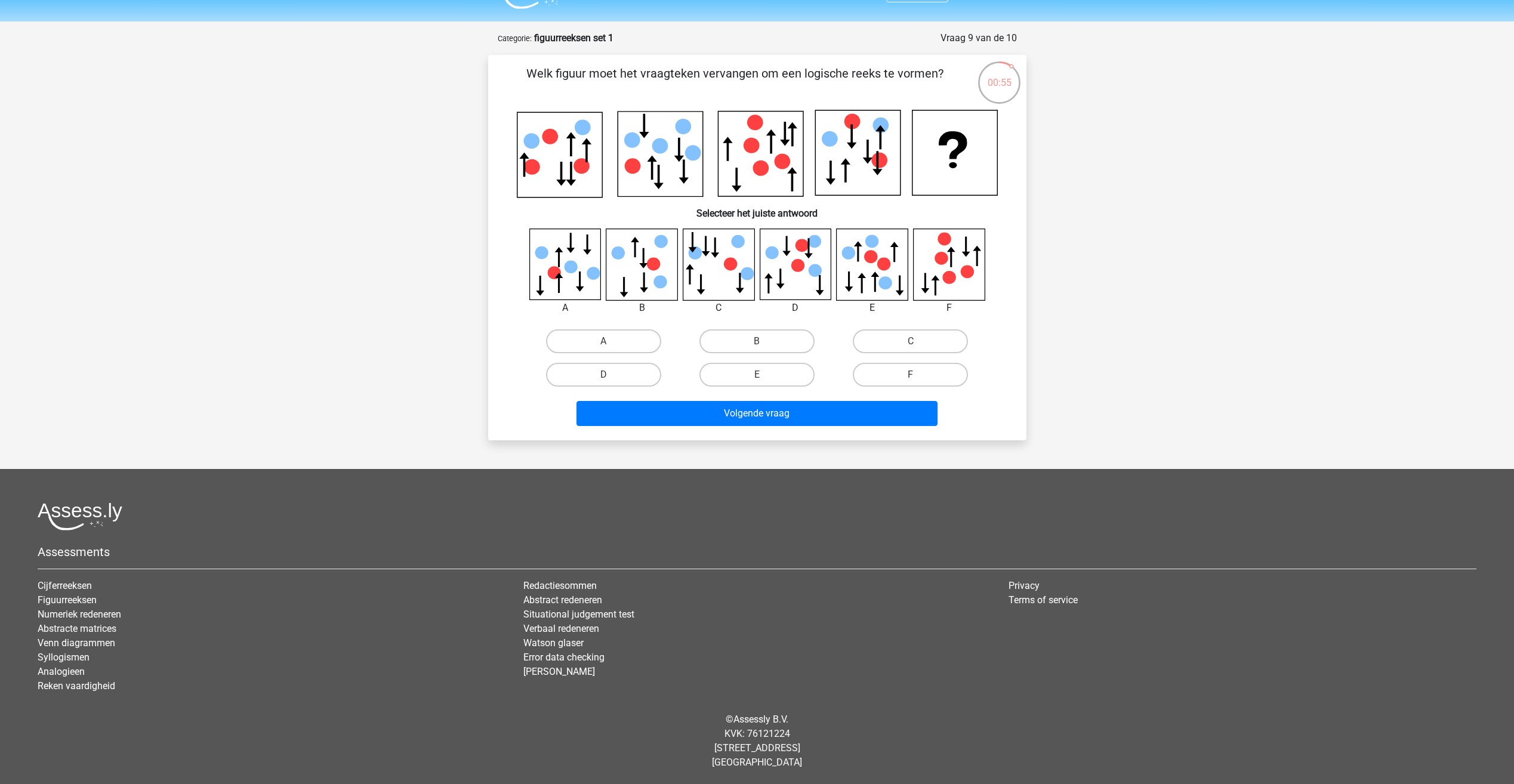
click at [967, 273] on icon at bounding box center [966, 271] width 13 height 13
click at [915, 369] on label "F" at bounding box center [910, 375] width 115 height 24
click at [915, 375] on input "F" at bounding box center [914, 379] width 8 height 8
radio input "true"
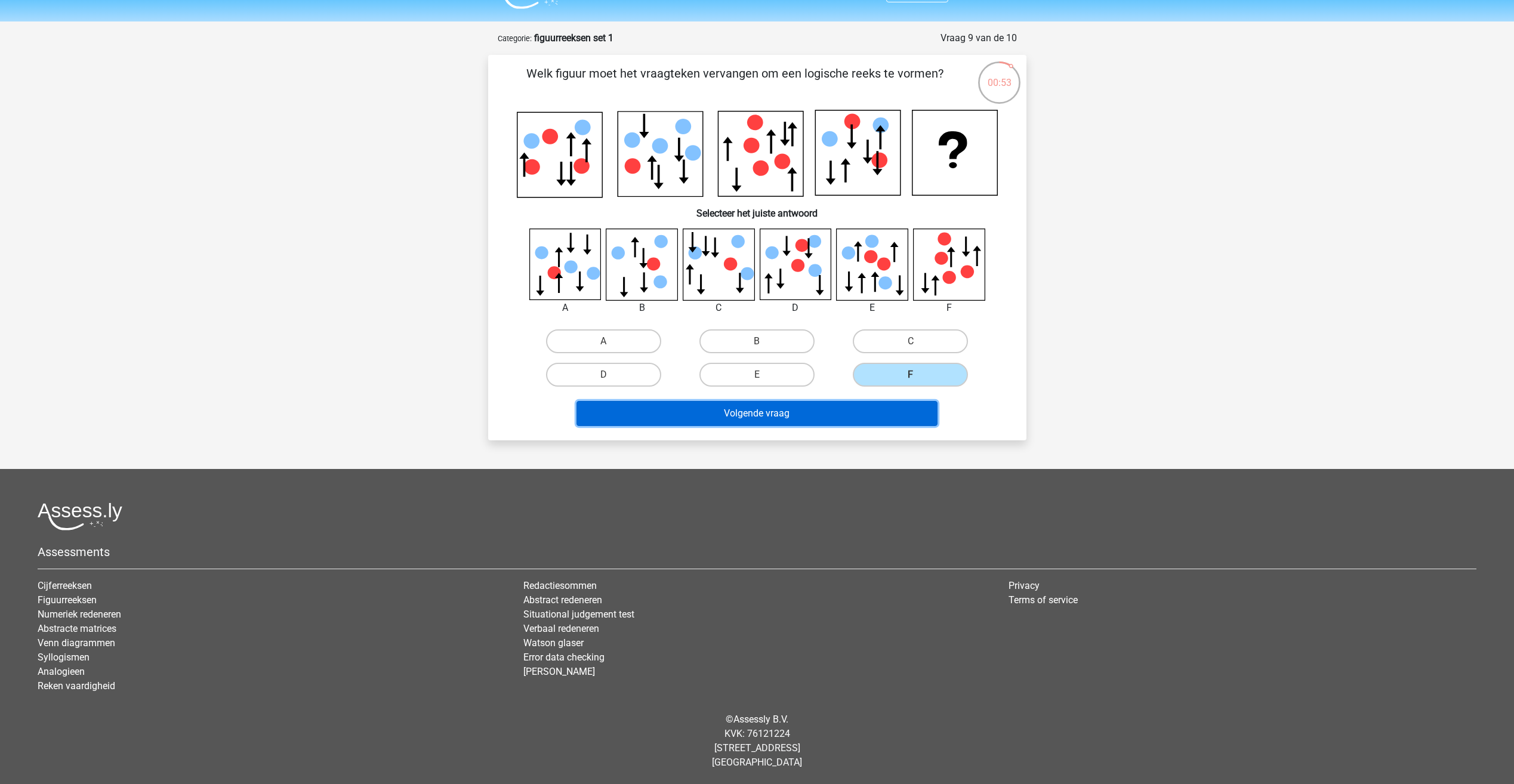
click at [856, 411] on button "Volgende vraag" at bounding box center [757, 413] width 361 height 25
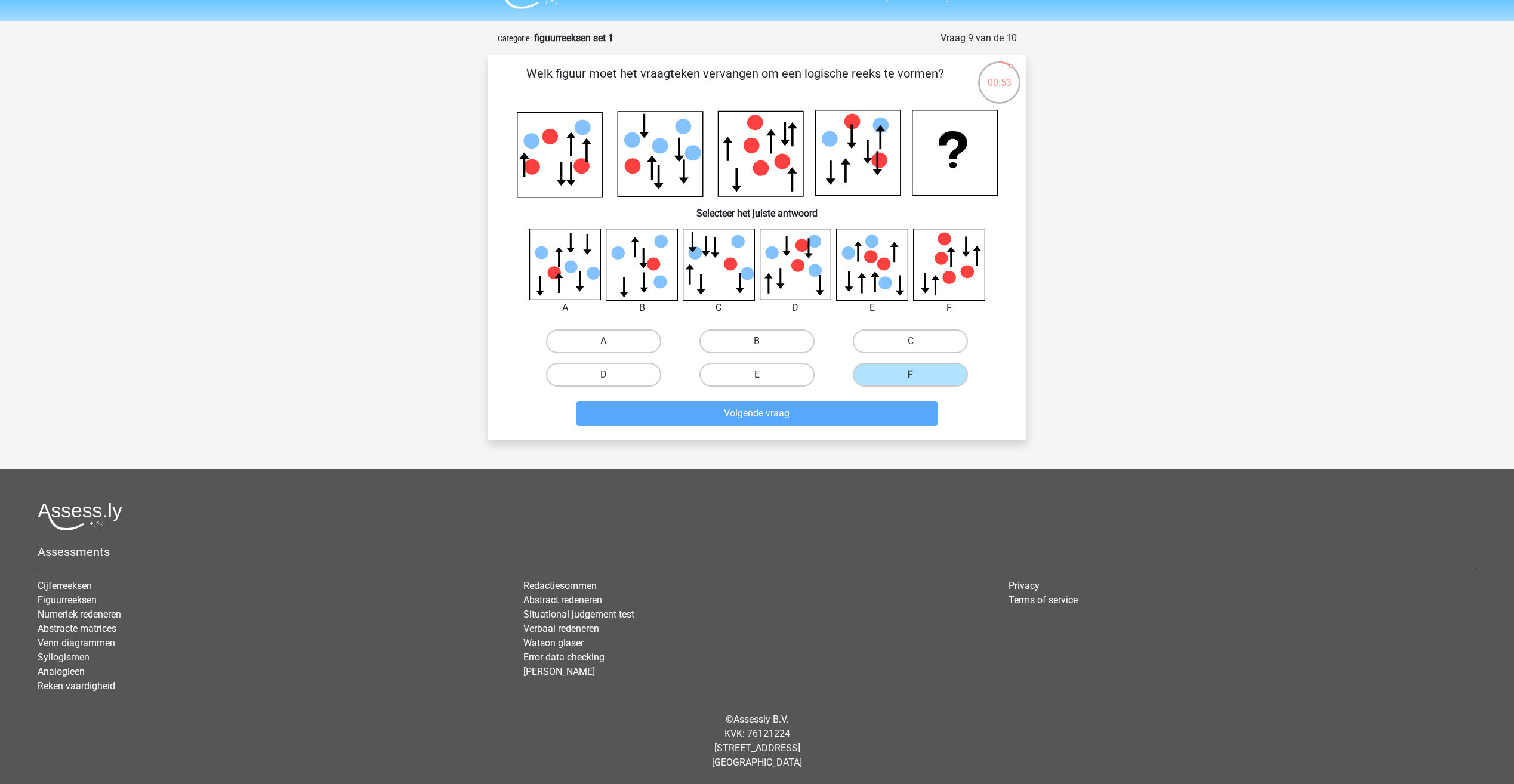
scroll to position [13, 0]
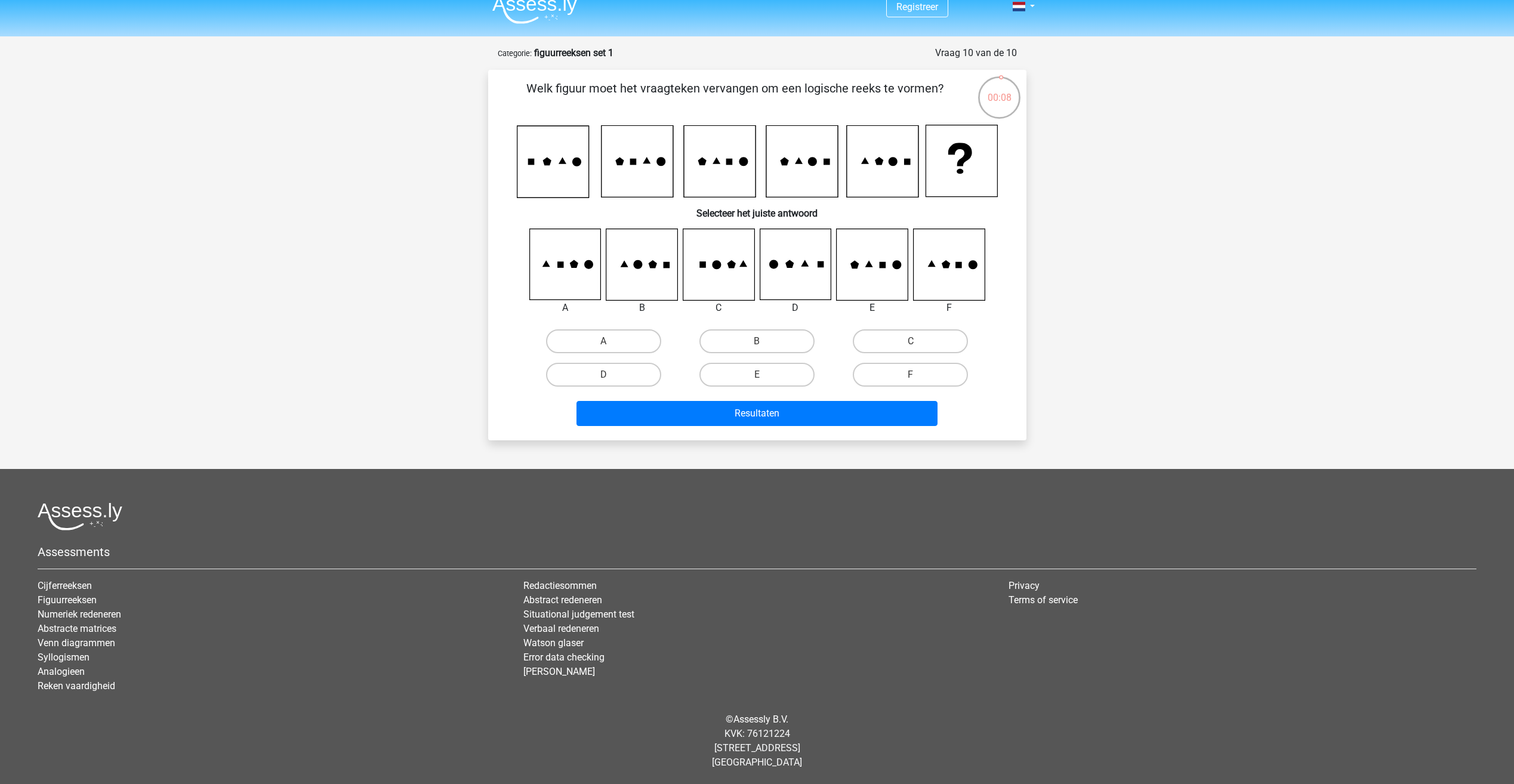
click at [808, 280] on icon at bounding box center [795, 265] width 71 height 71
click at [697, 276] on icon at bounding box center [718, 265] width 71 height 71
click at [910, 343] on input "C" at bounding box center [914, 345] width 8 height 8
radio input "true"
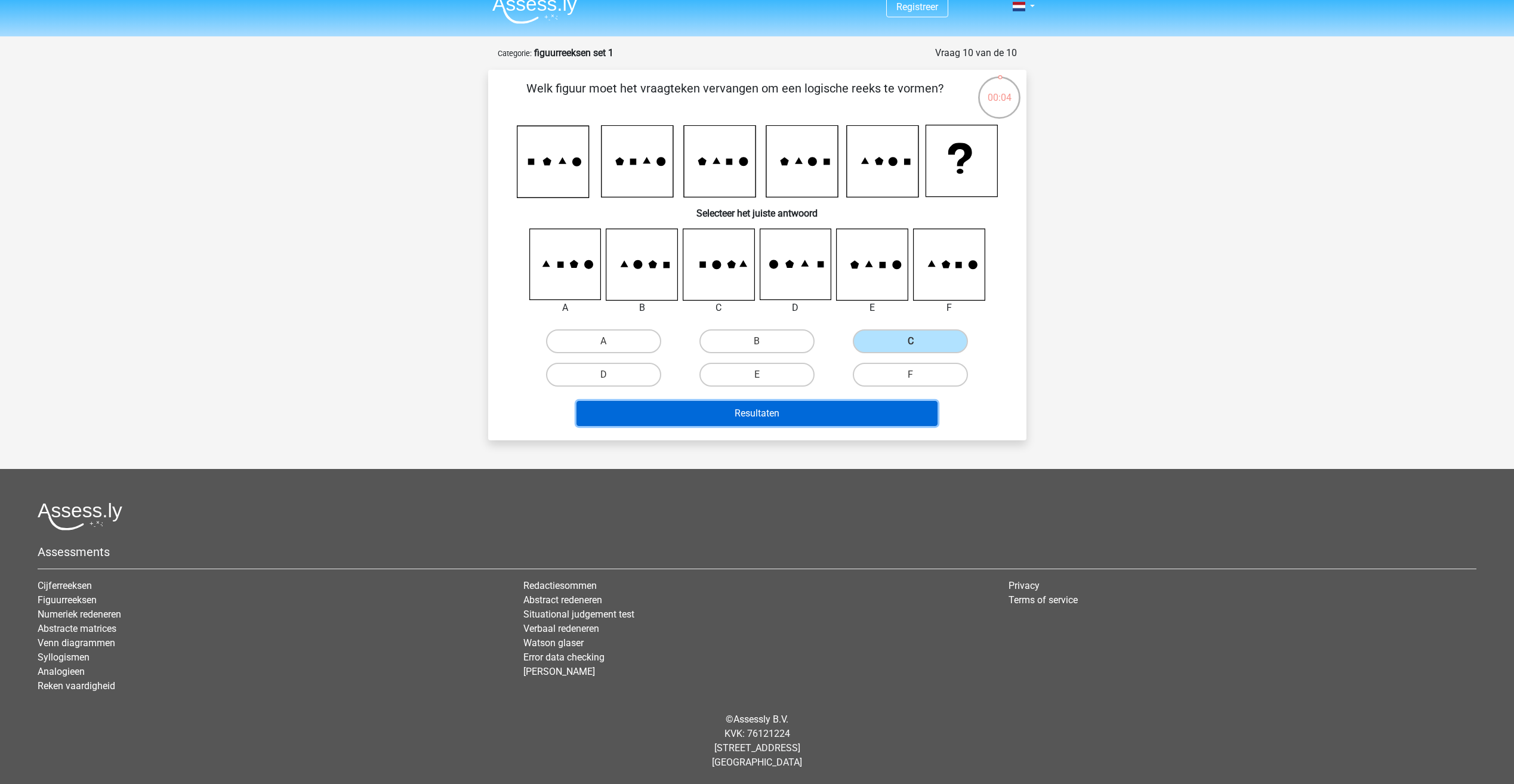
click at [850, 406] on button "Resultaten" at bounding box center [757, 413] width 361 height 25
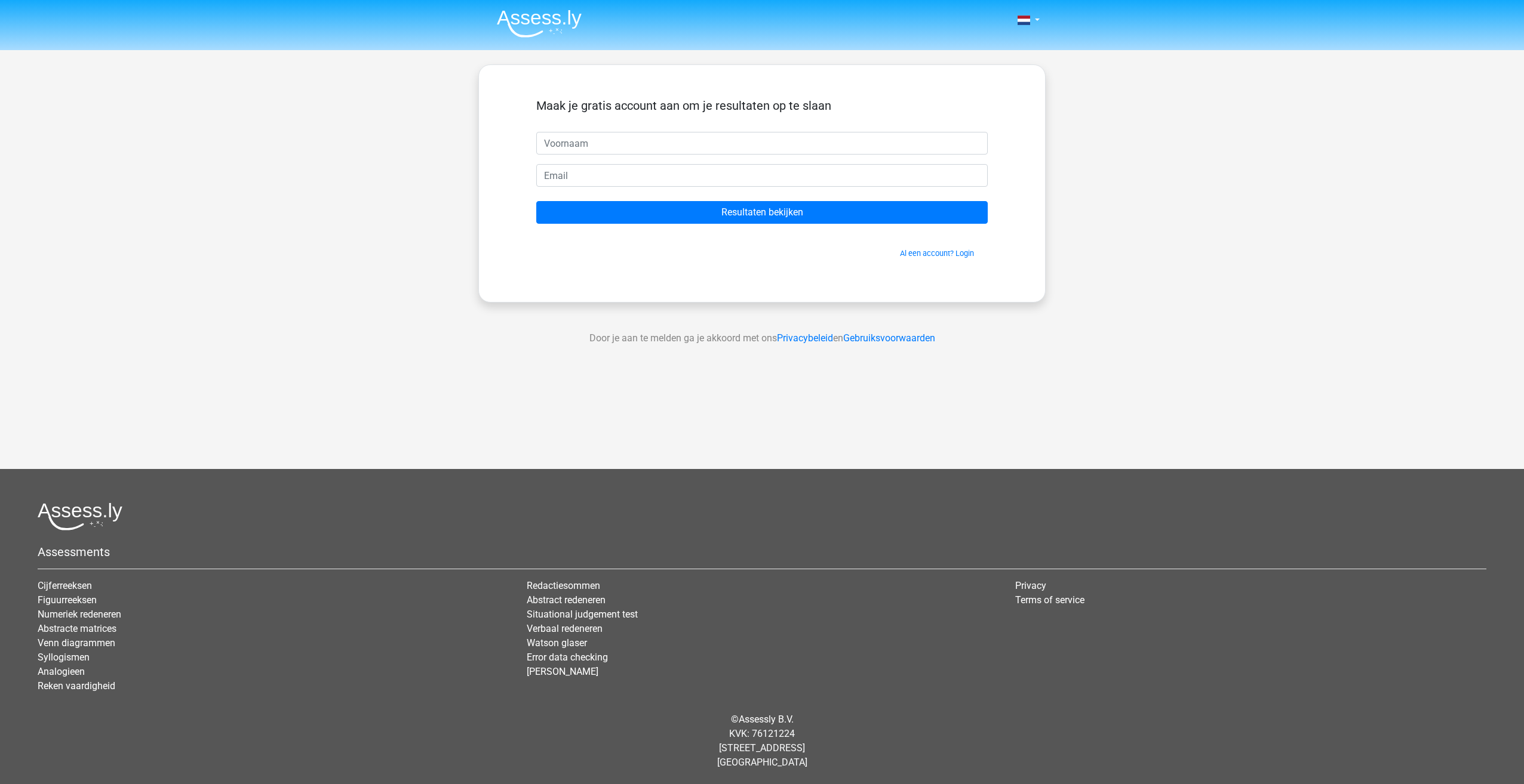
click at [721, 153] on input "text" at bounding box center [762, 143] width 451 height 23
type input "Bruno"
click at [610, 175] on input "email" at bounding box center [762, 175] width 451 height 23
type input "bruno.treur@hotmail.com"
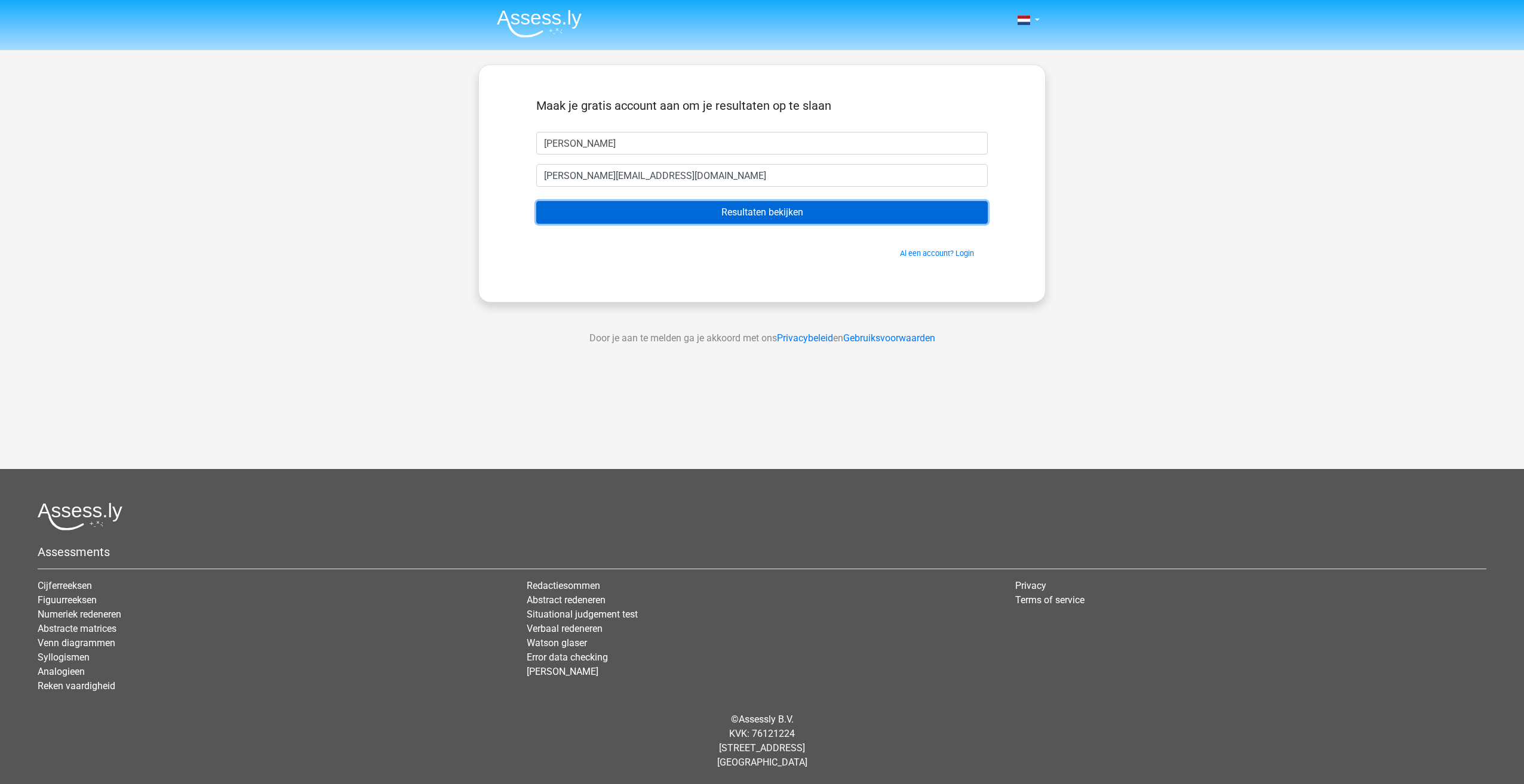
click at [642, 206] on input "Resultaten bekijken" at bounding box center [762, 212] width 451 height 23
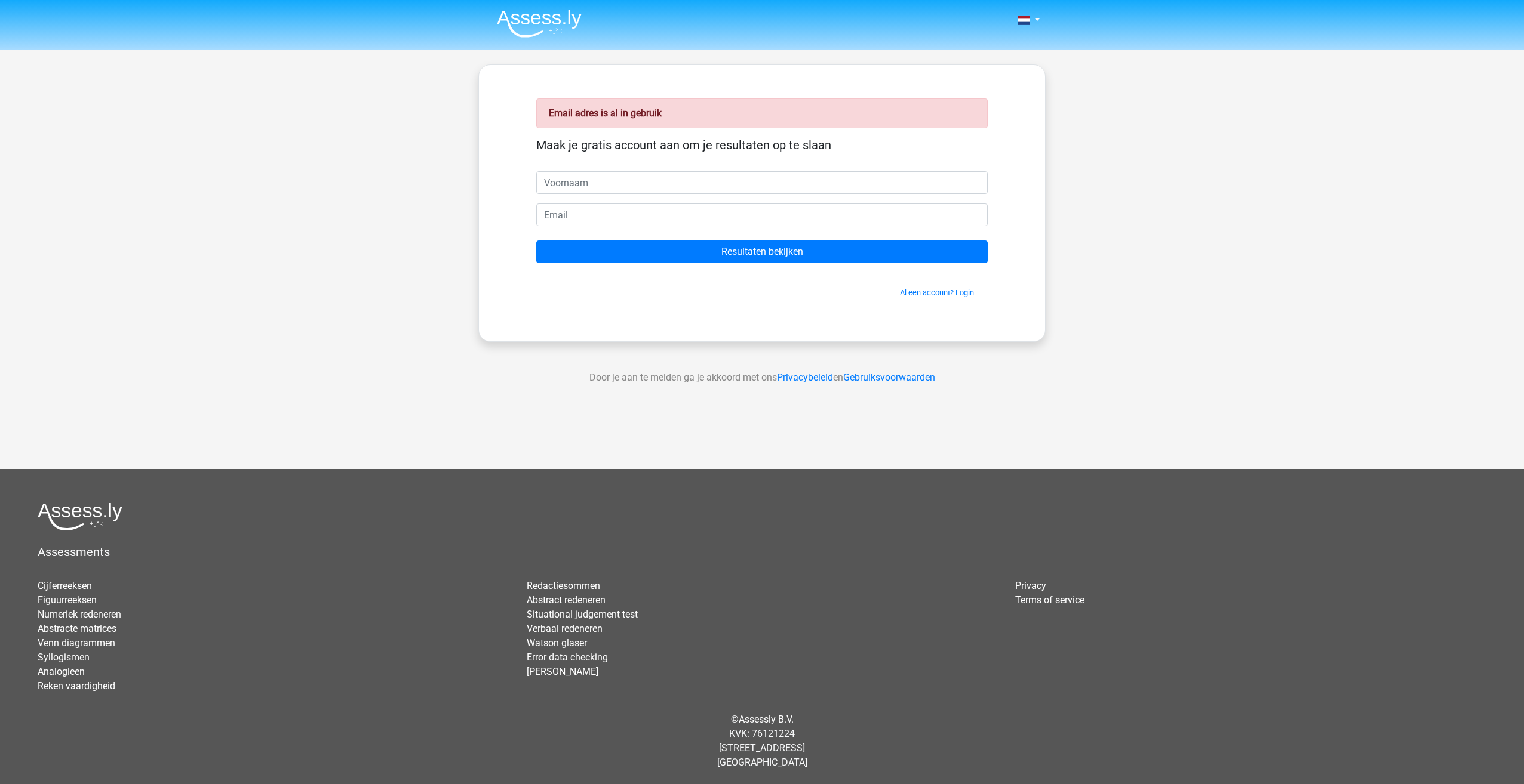
click at [611, 190] on input "text" at bounding box center [762, 183] width 451 height 23
type input "[PERSON_NAME]"
drag, startPoint x: 632, startPoint y: 215, endPoint x: 622, endPoint y: 215, distance: 10.0
click at [622, 215] on input "bruno.treur@hotmail.com" at bounding box center [762, 215] width 451 height 23
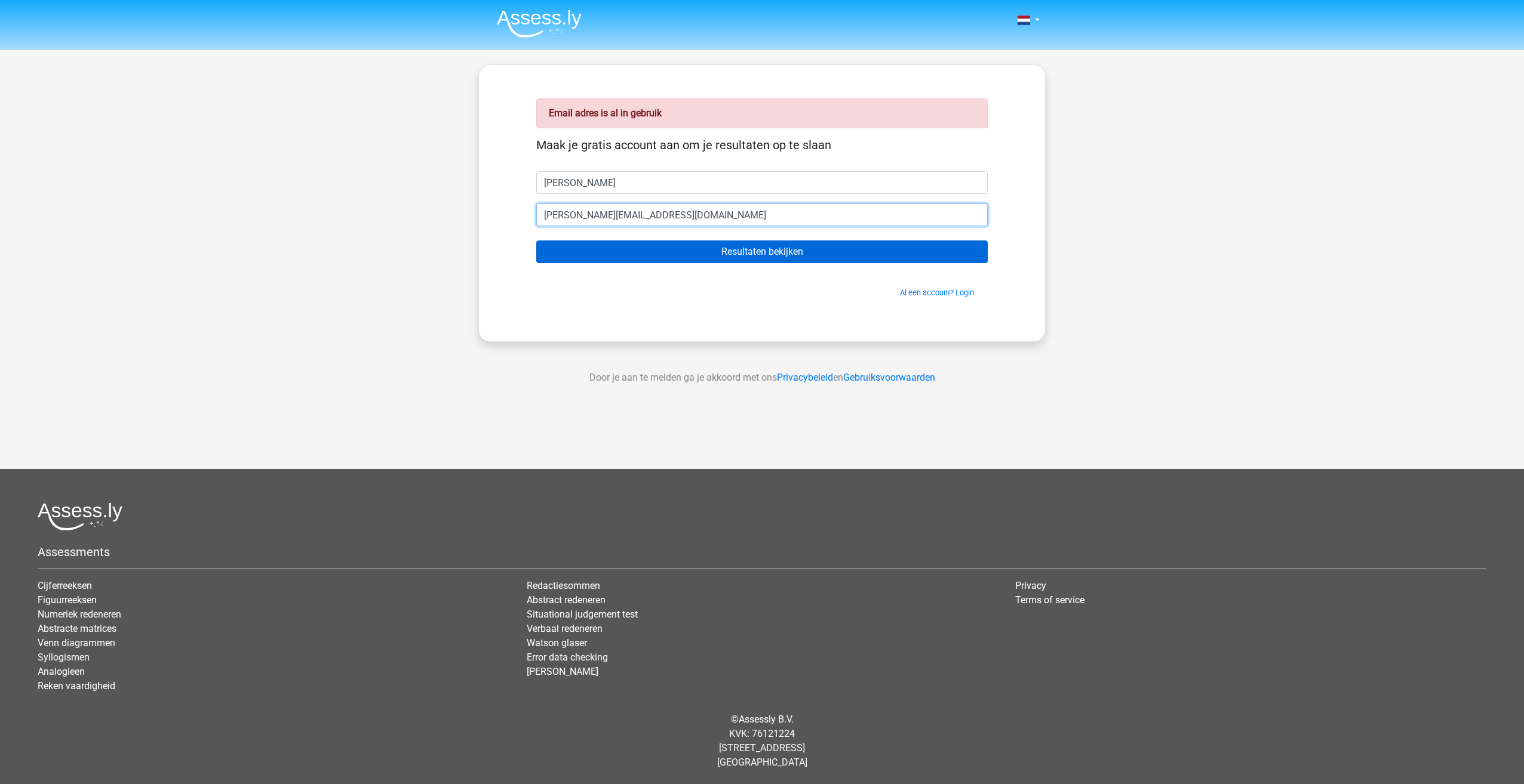
type input "[PERSON_NAME][EMAIL_ADDRESS][DOMAIN_NAME]"
click at [760, 249] on input "Resultaten bekijken" at bounding box center [762, 252] width 451 height 23
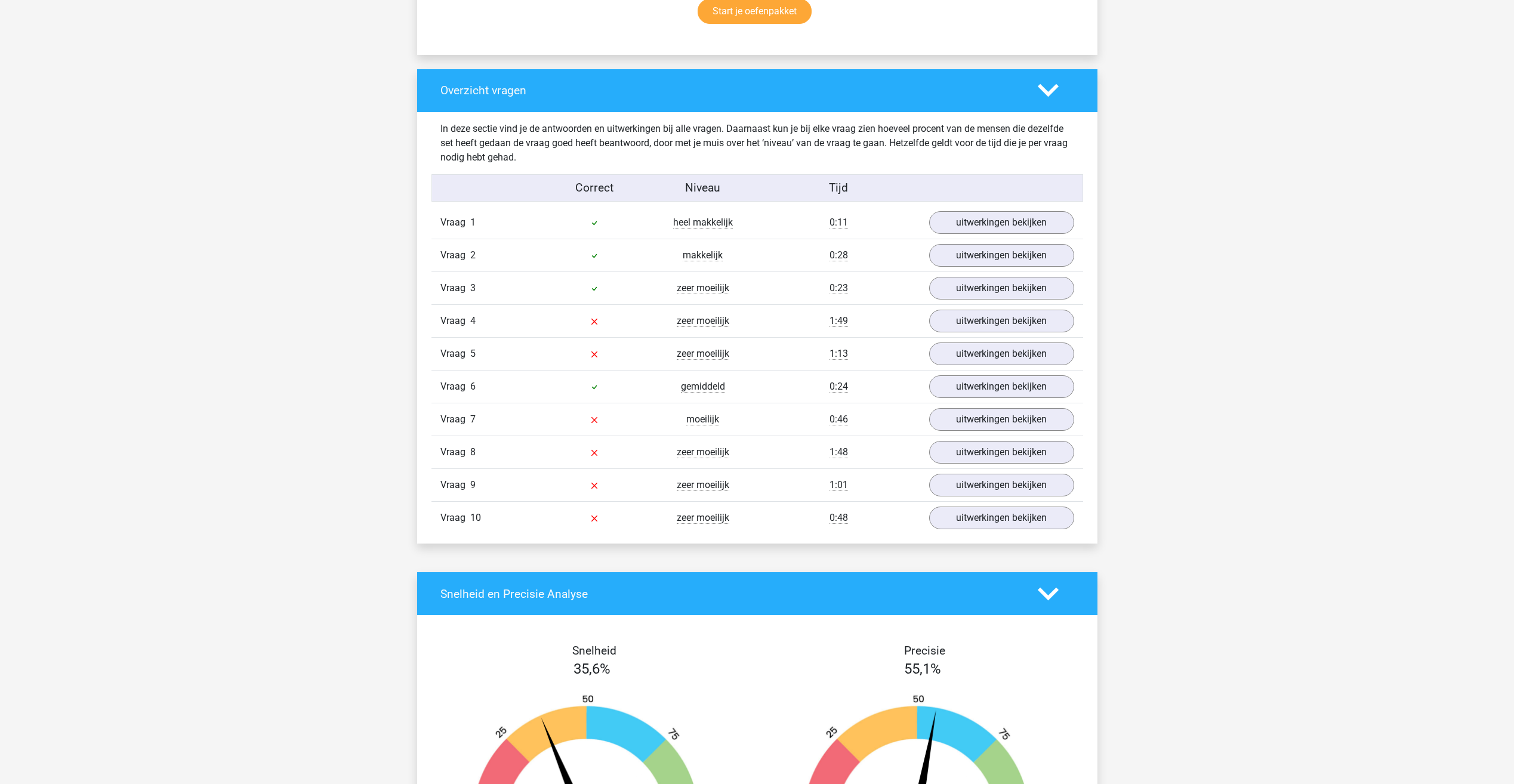
scroll to position [835, 0]
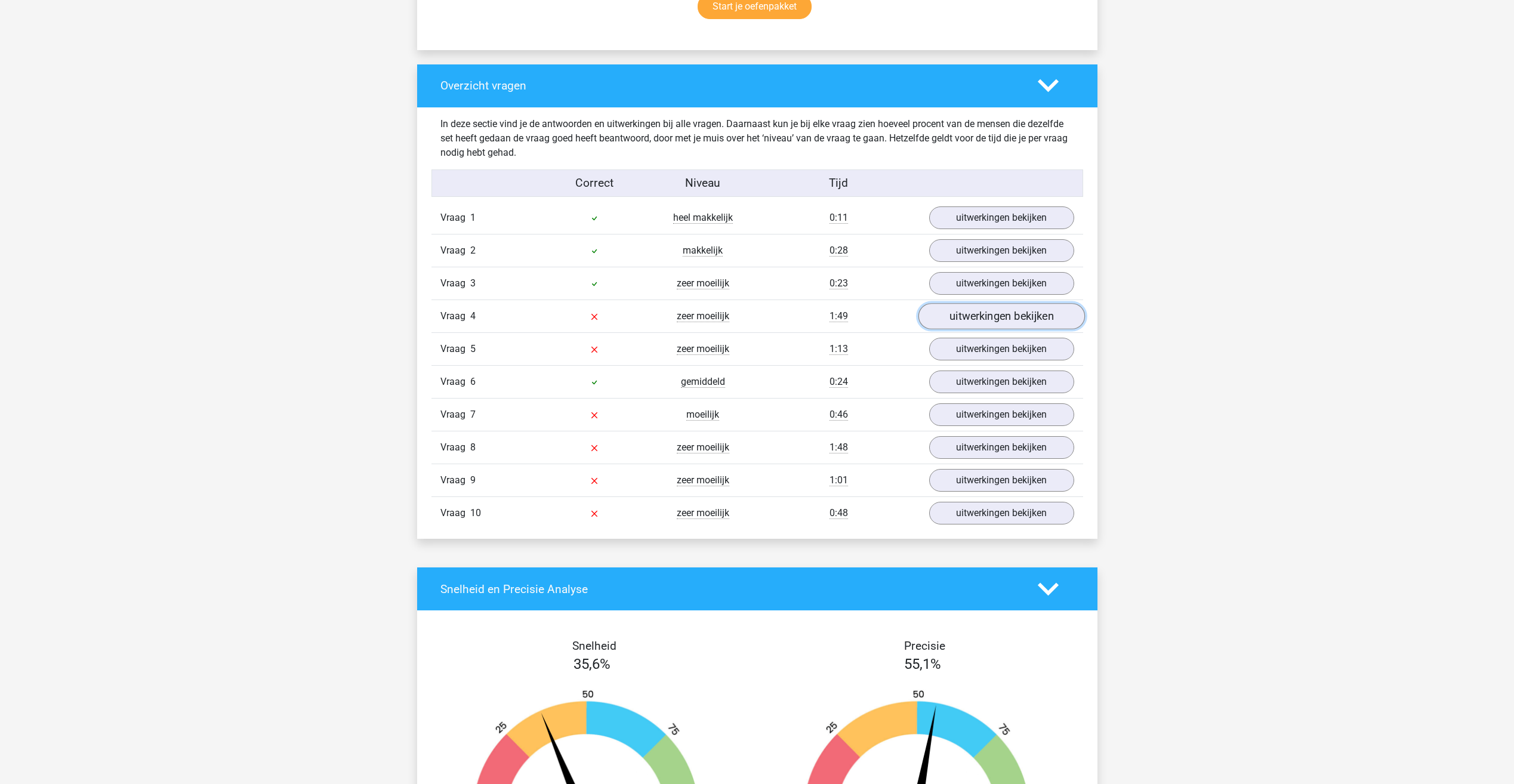
click at [935, 319] on link "uitwerkingen bekijken" at bounding box center [1001, 317] width 166 height 26
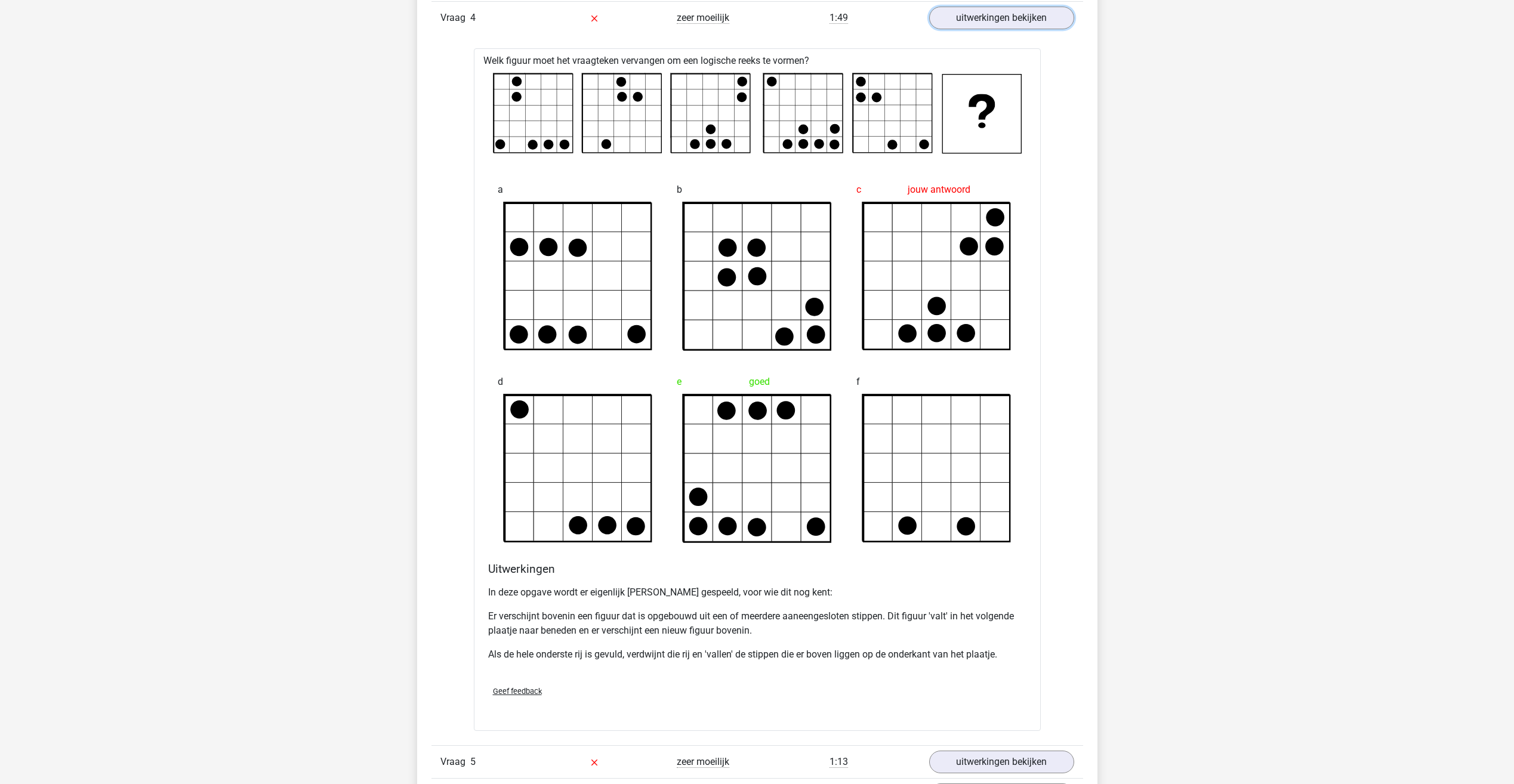
scroll to position [1492, 0]
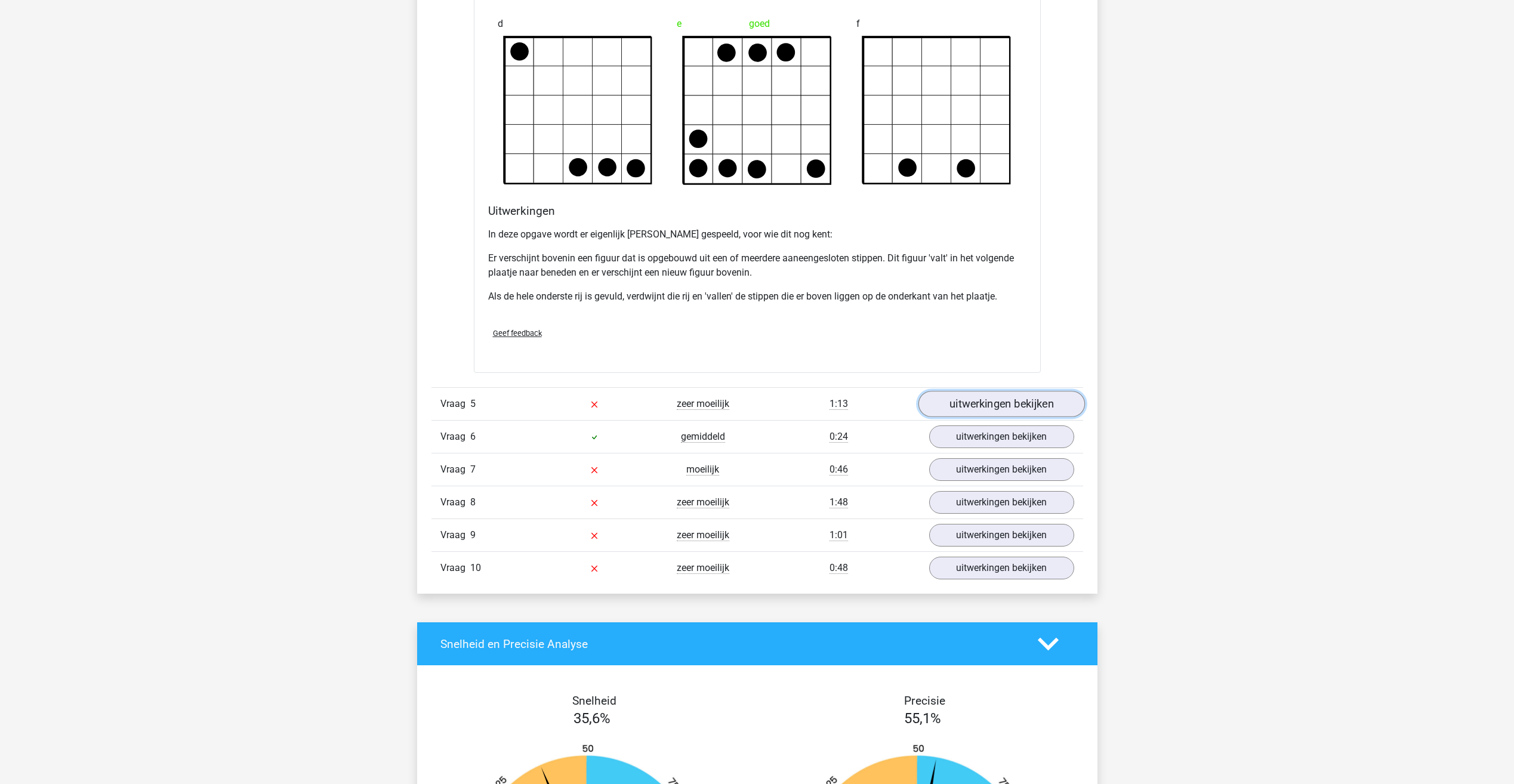
click at [985, 401] on link "uitwerkingen bekijken" at bounding box center [1001, 403] width 166 height 26
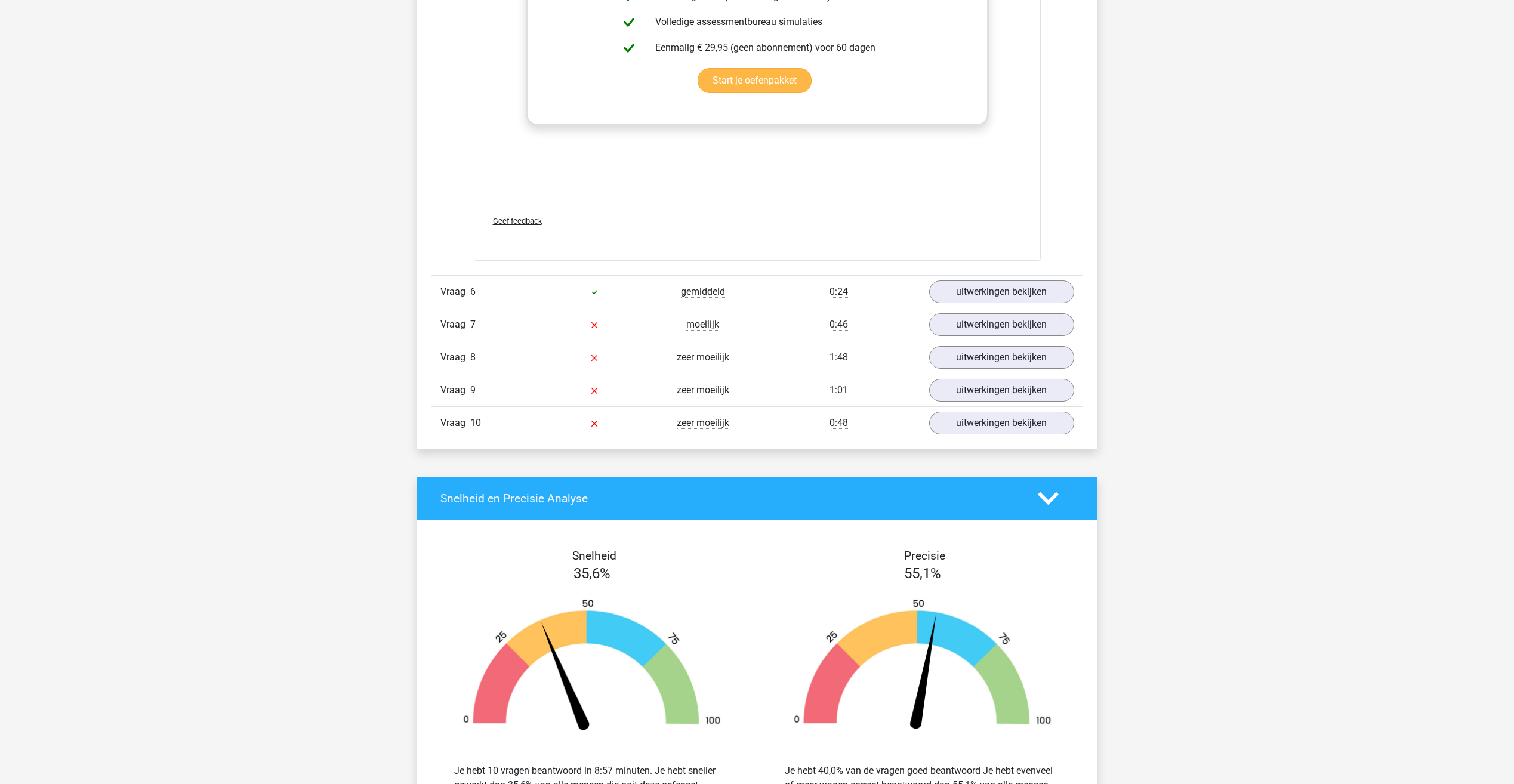
scroll to position [2685, 0]
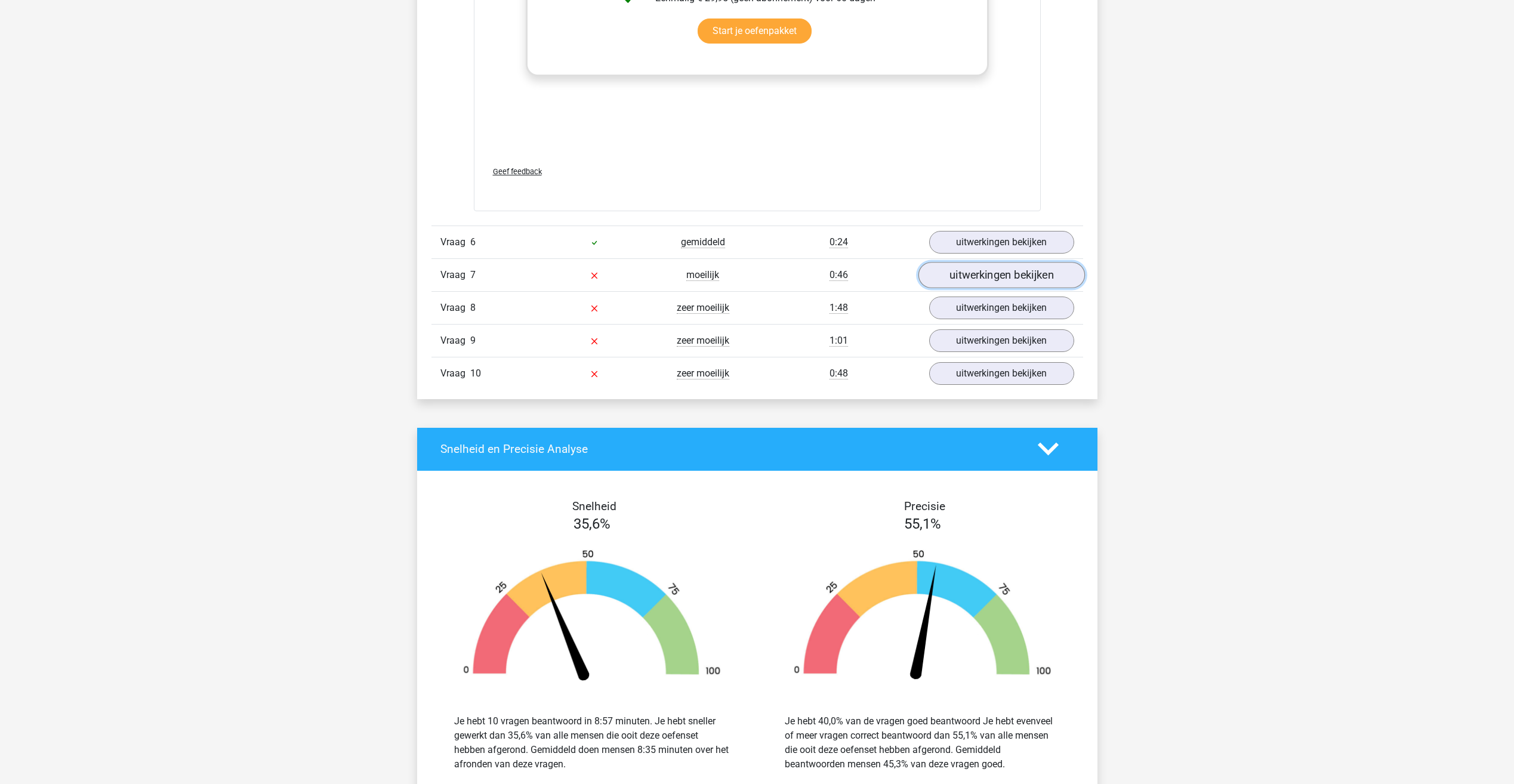
click at [1020, 278] on link "uitwerkingen bekijken" at bounding box center [1001, 275] width 166 height 26
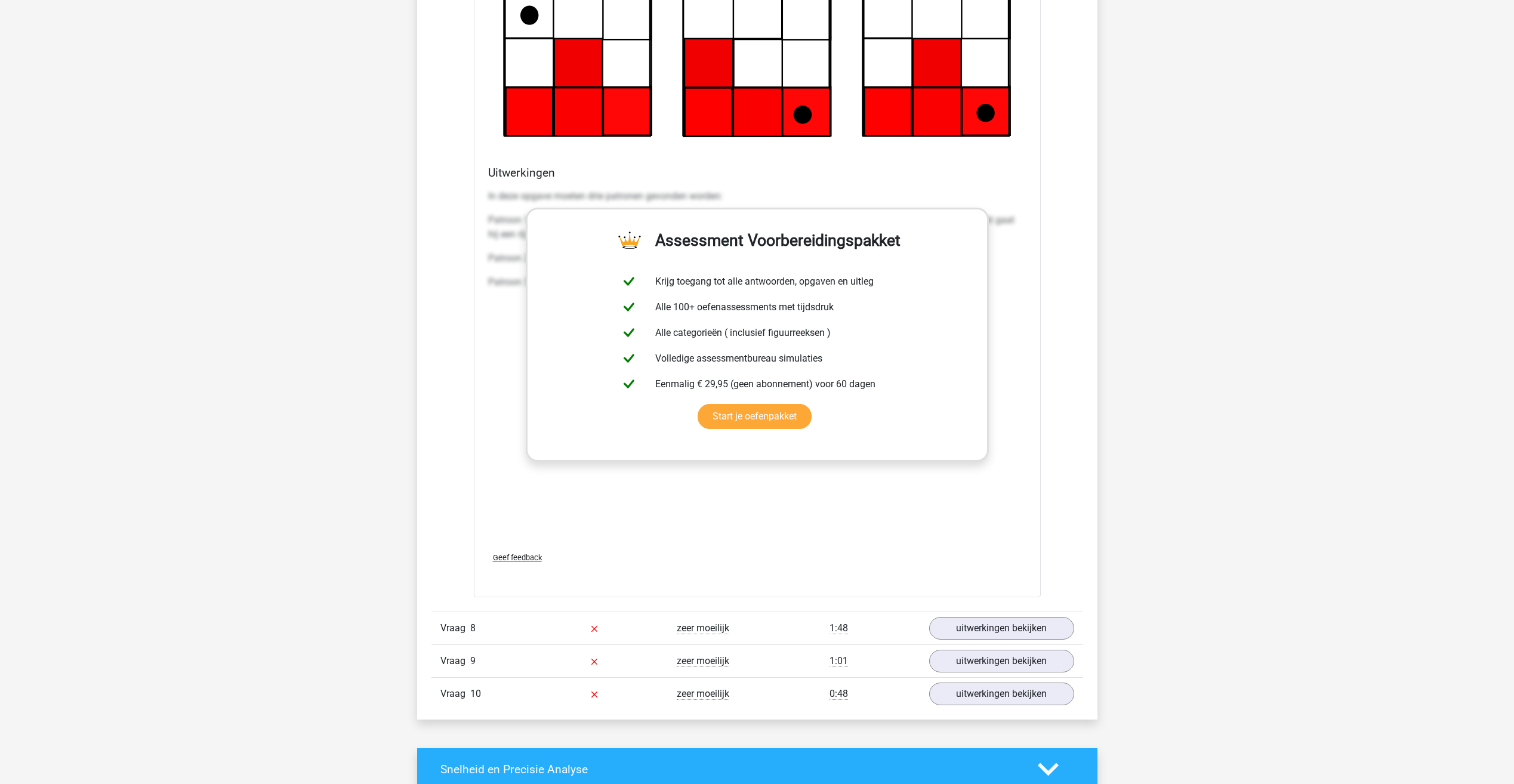
scroll to position [3461, 0]
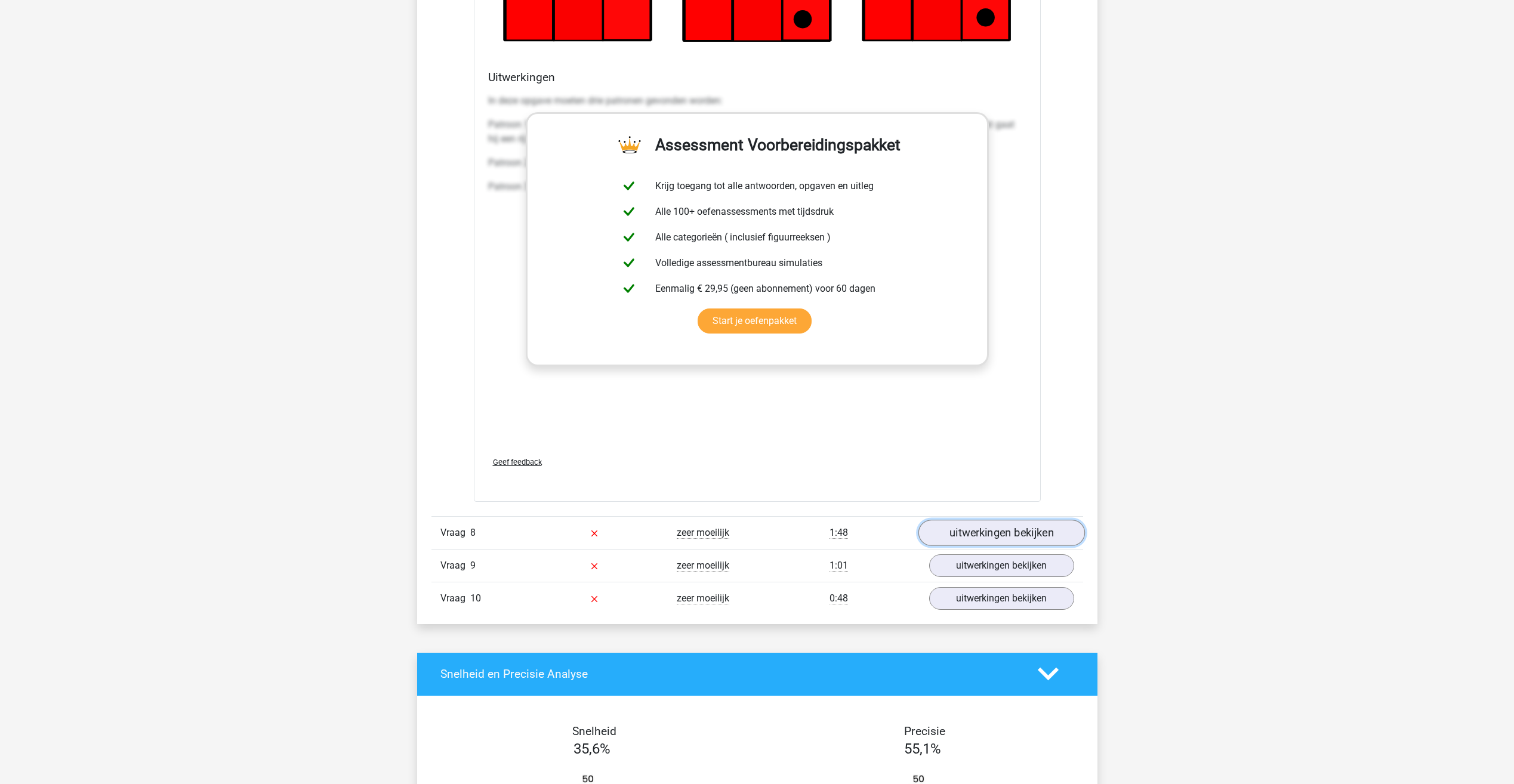
click at [1007, 538] on link "uitwerkingen bekijken" at bounding box center [1001, 533] width 166 height 26
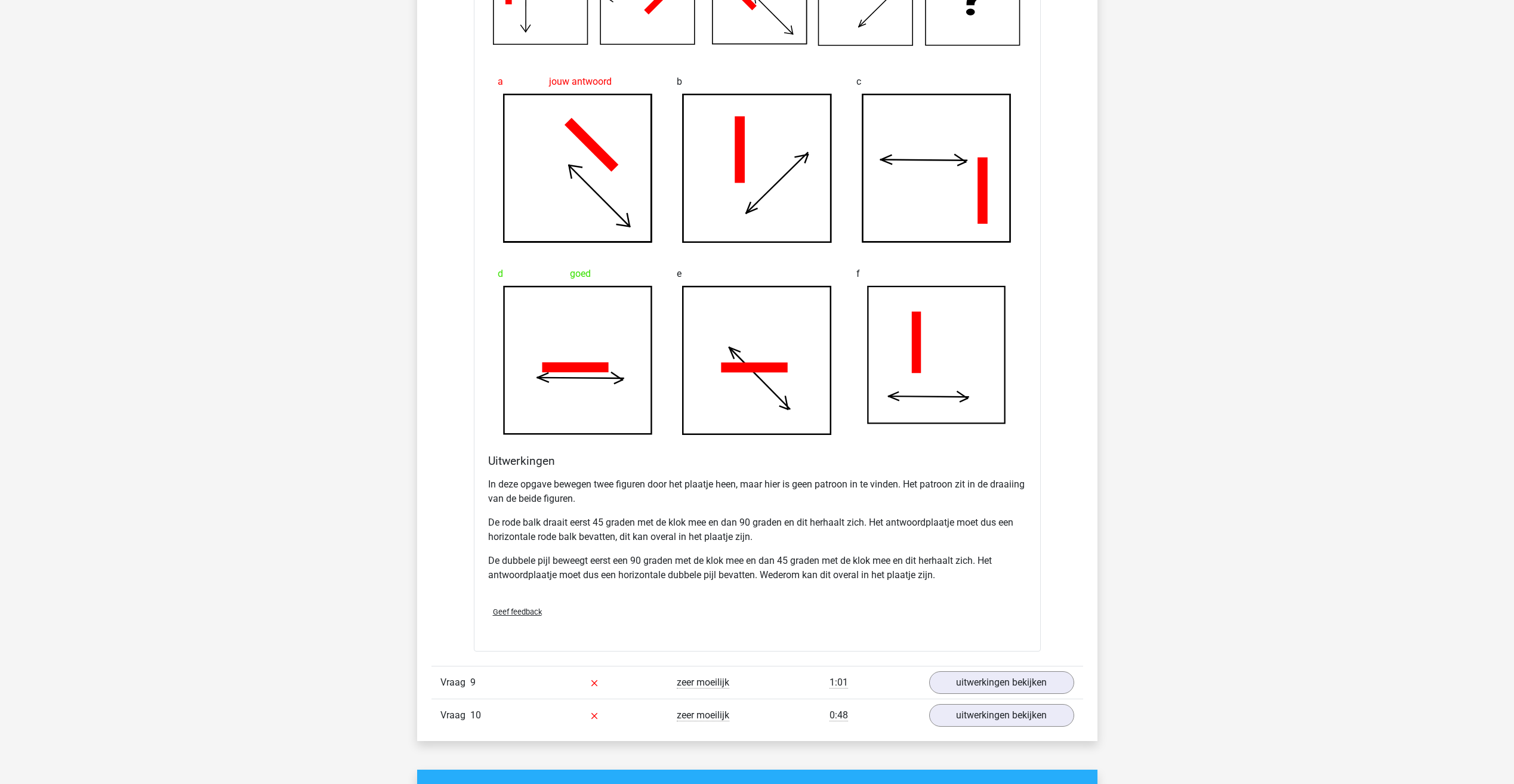
scroll to position [4416, 0]
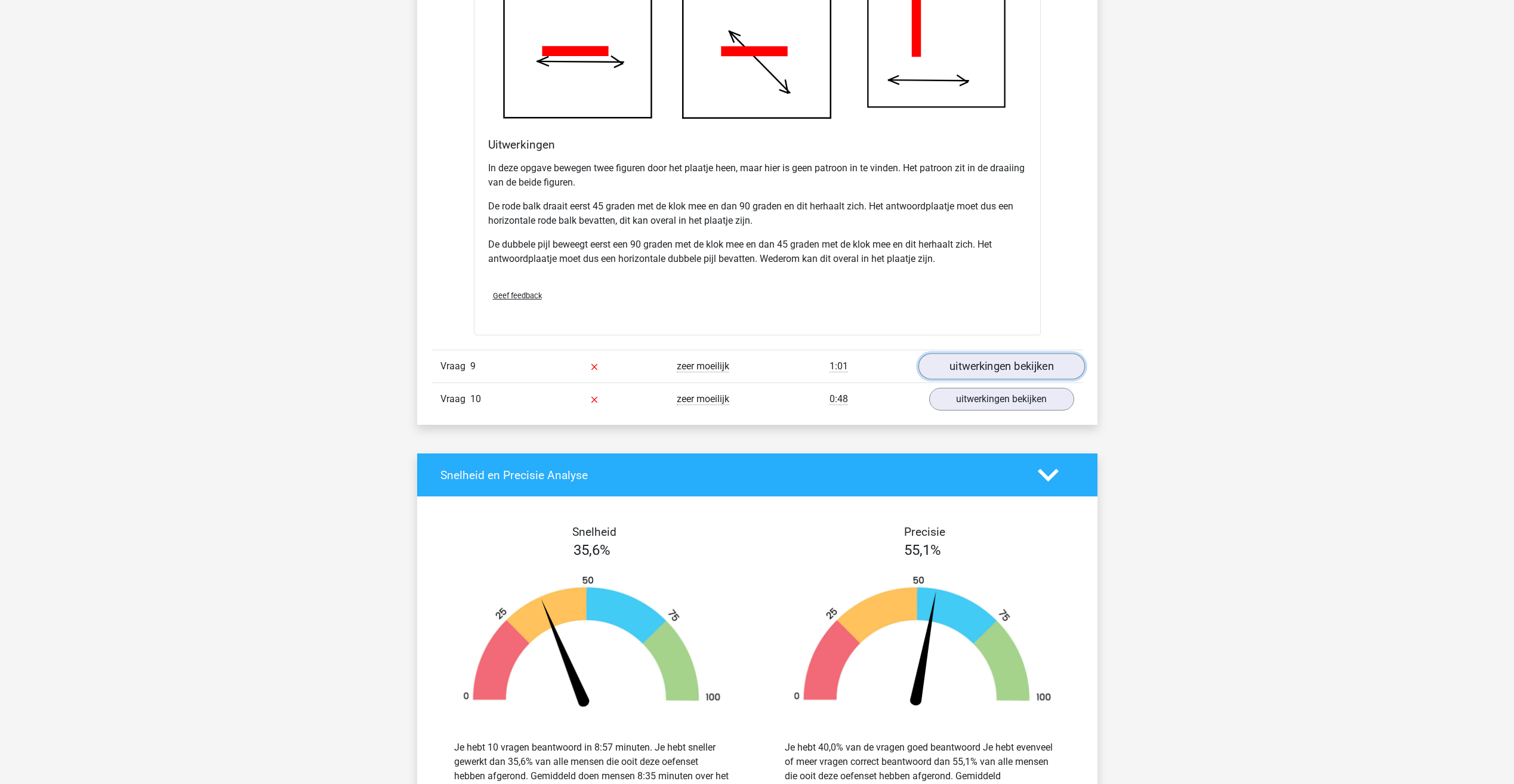
click at [995, 364] on link "uitwerkingen bekijken" at bounding box center [1001, 366] width 166 height 26
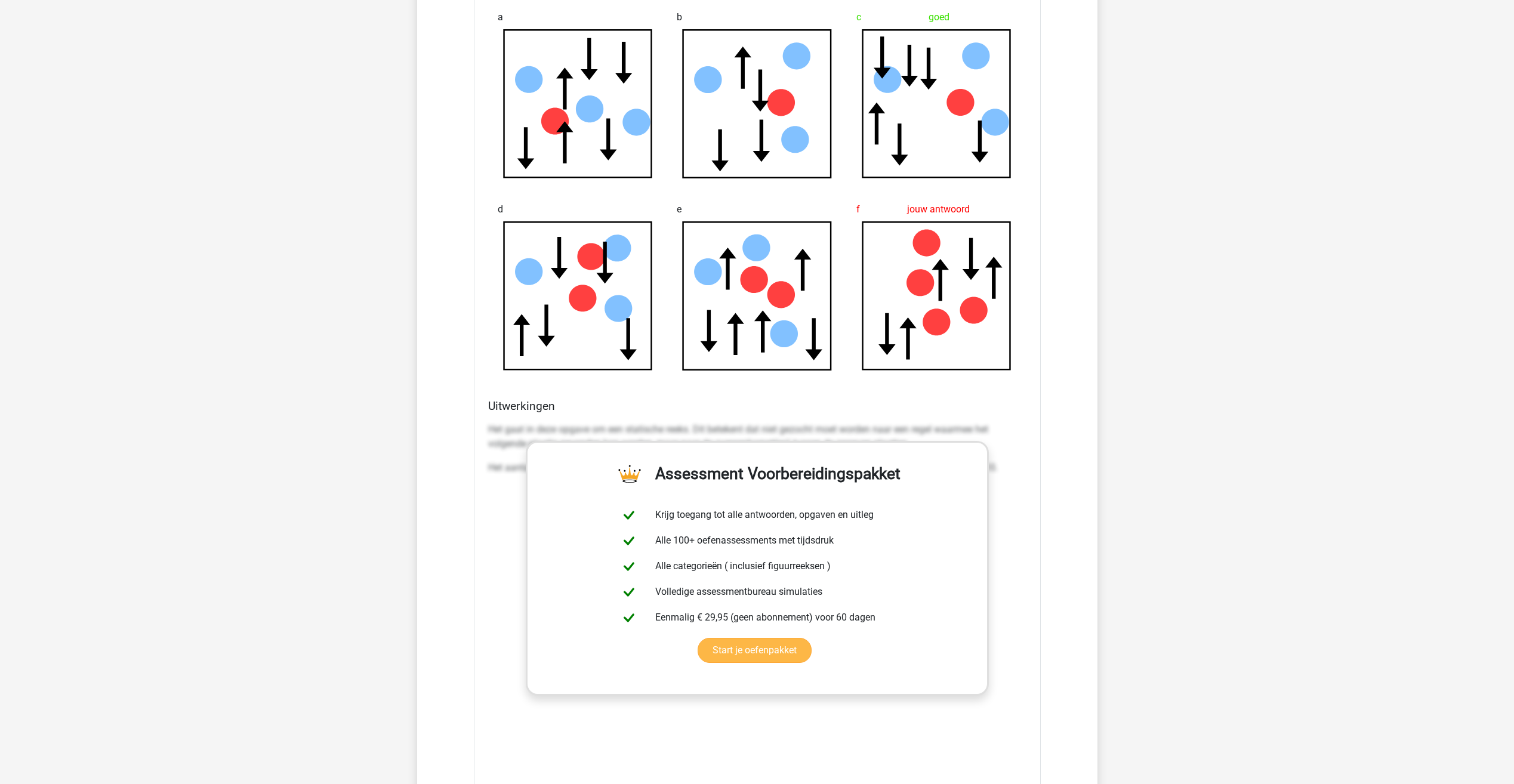
scroll to position [5252, 0]
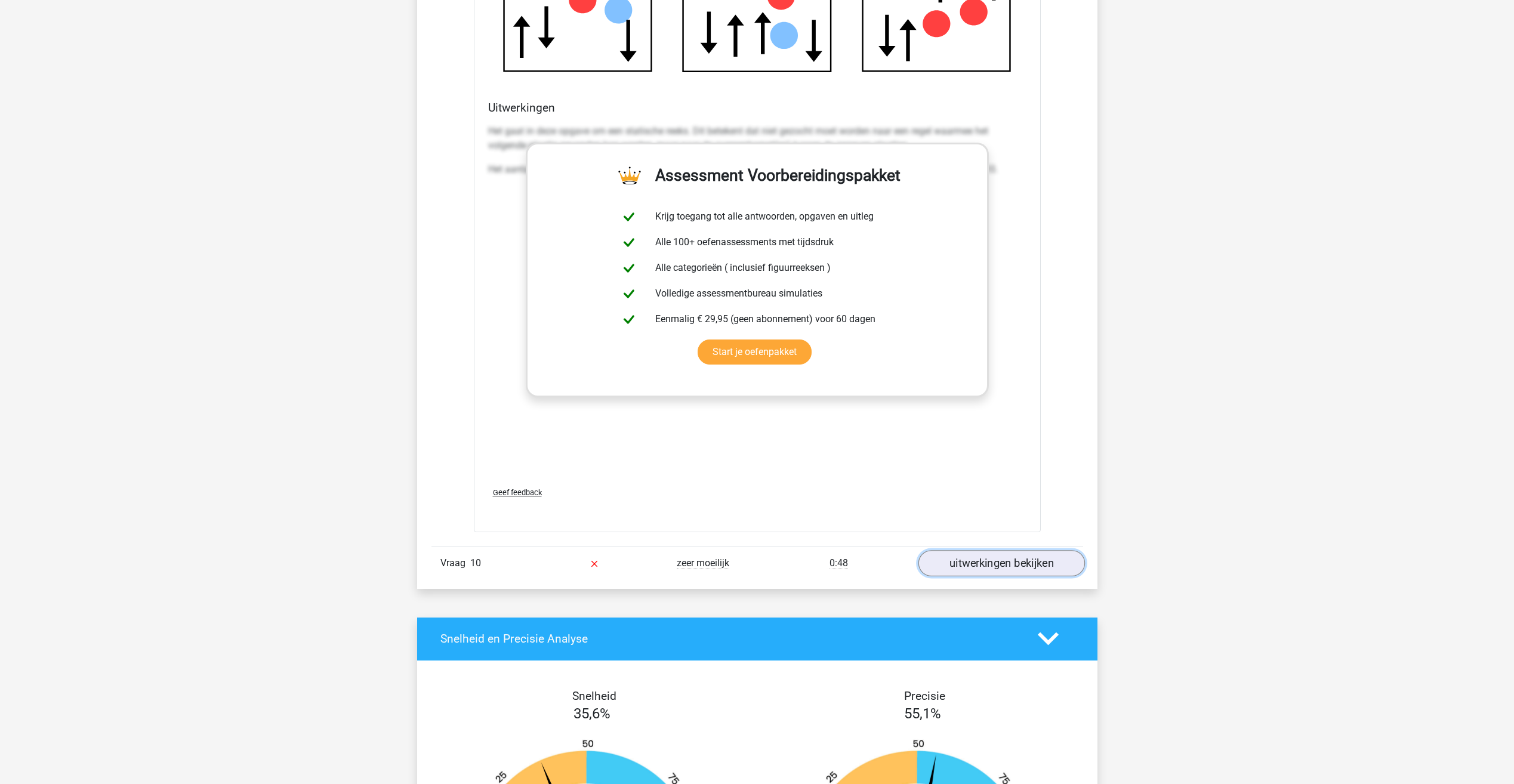
click at [962, 566] on link "uitwerkingen bekijken" at bounding box center [1001, 563] width 166 height 26
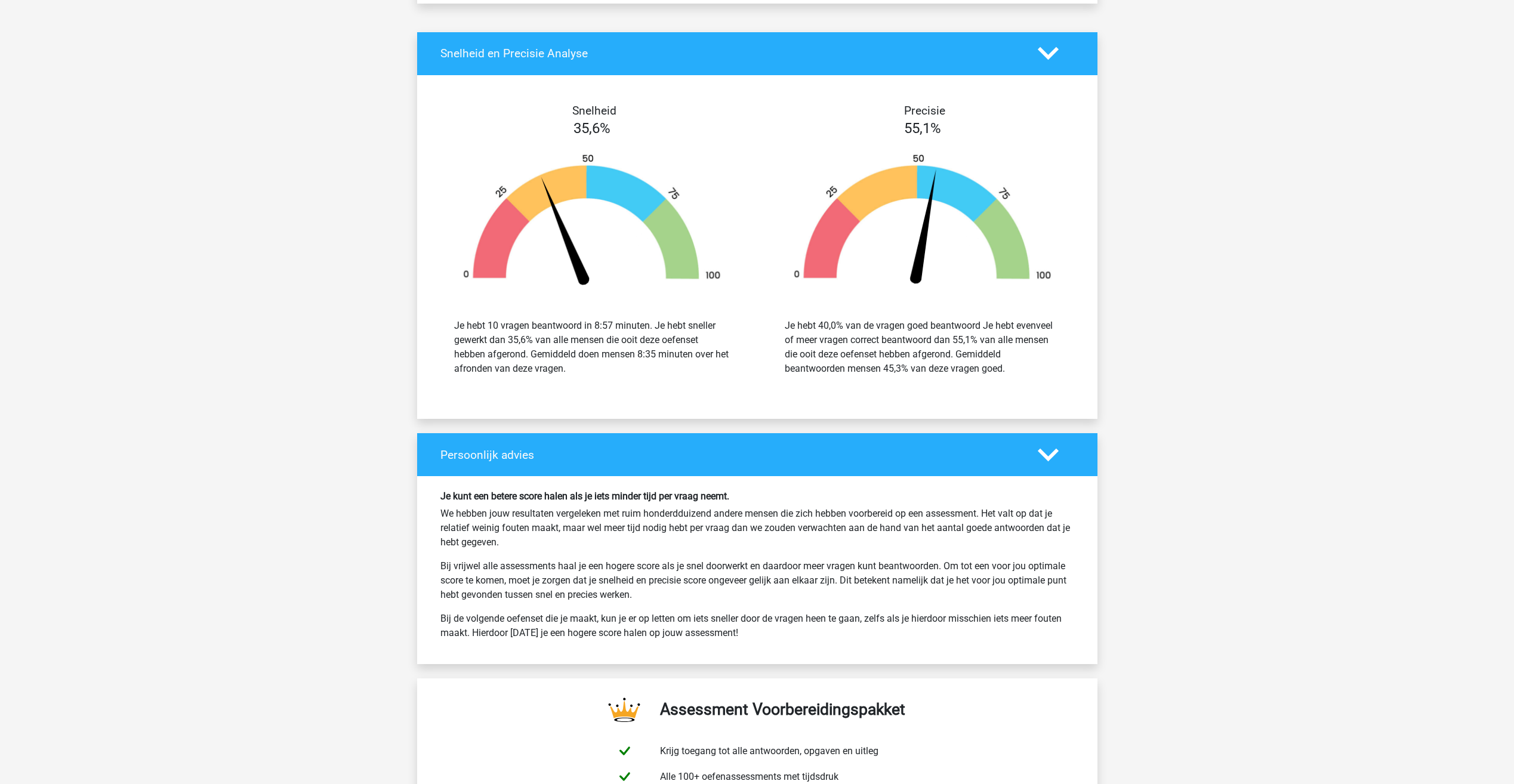
scroll to position [6817, 0]
